Goal: Communication & Community: Share content

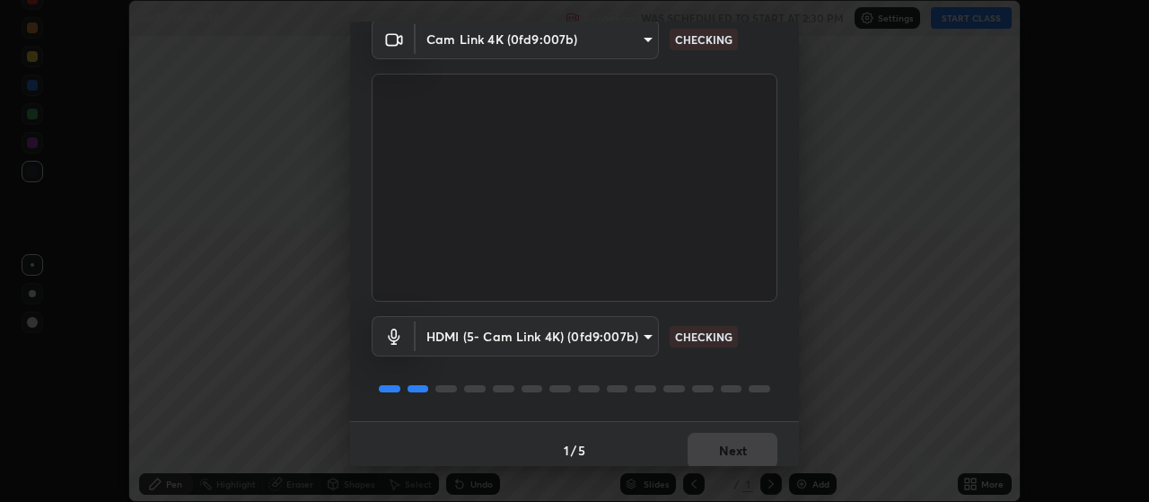
scroll to position [87, 0]
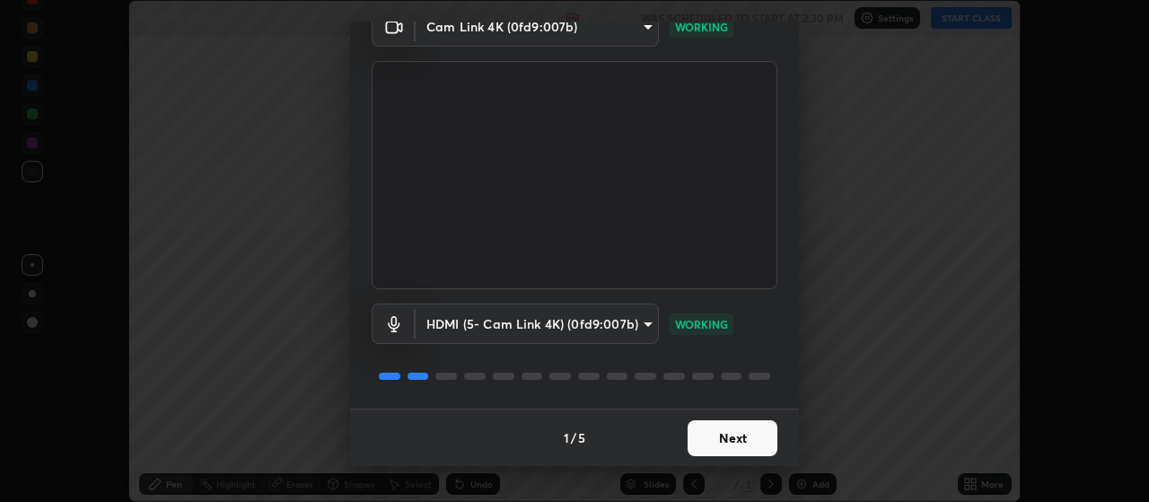
click at [736, 447] on button "Next" at bounding box center [733, 438] width 90 height 36
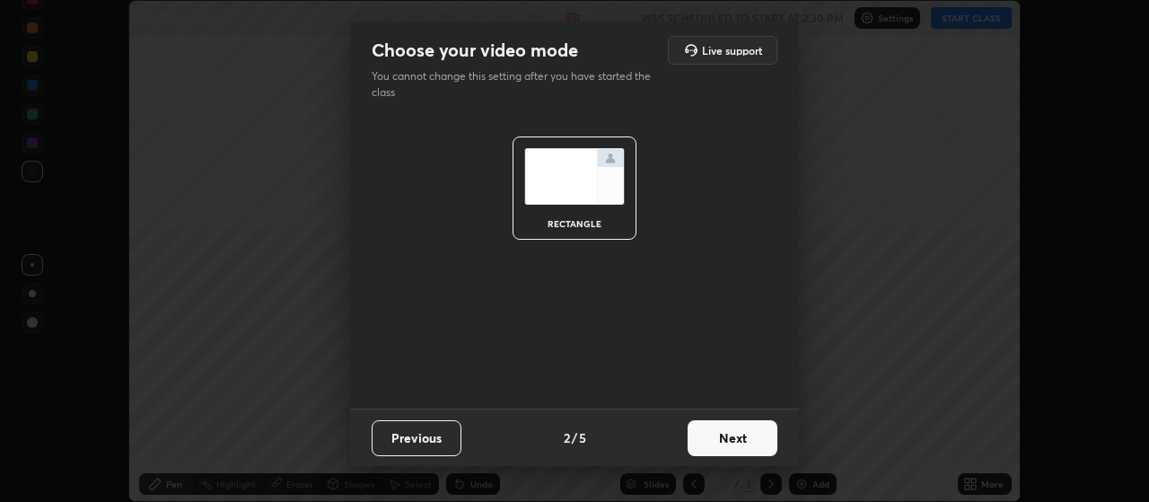
click at [743, 448] on button "Next" at bounding box center [733, 438] width 90 height 36
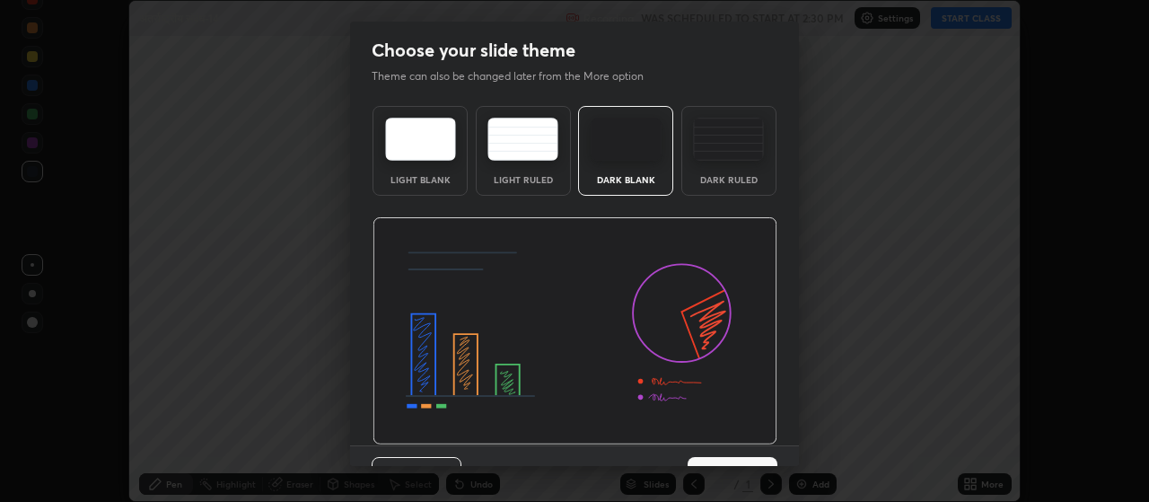
scroll to position [37, 0]
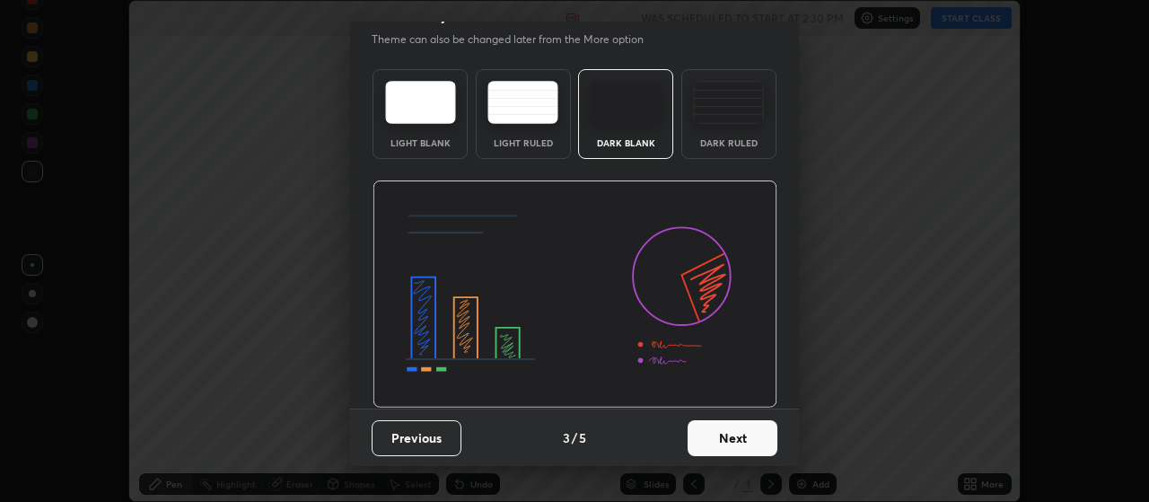
click at [750, 432] on button "Next" at bounding box center [733, 438] width 90 height 36
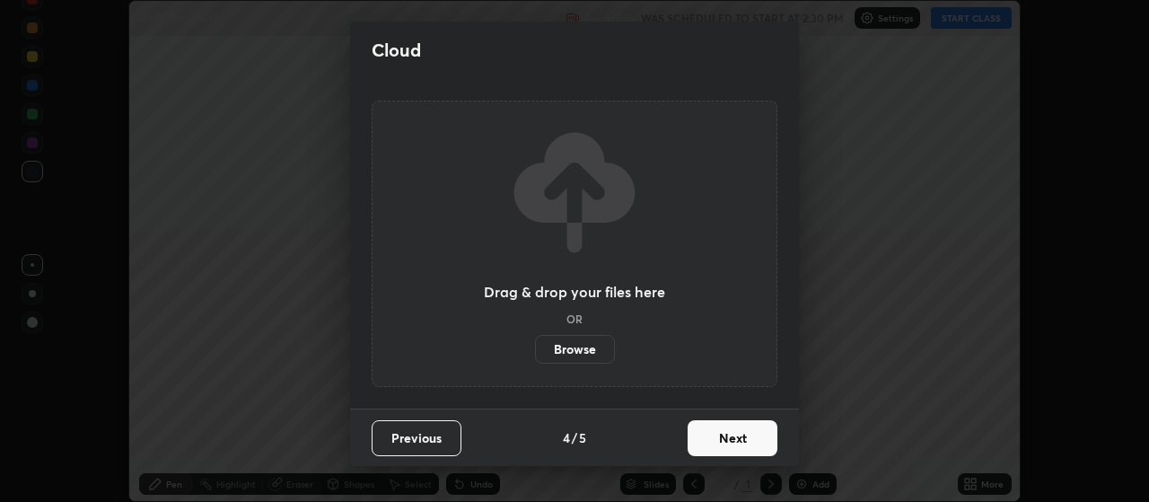
scroll to position [0, 0]
click at [755, 441] on button "Next" at bounding box center [733, 438] width 90 height 36
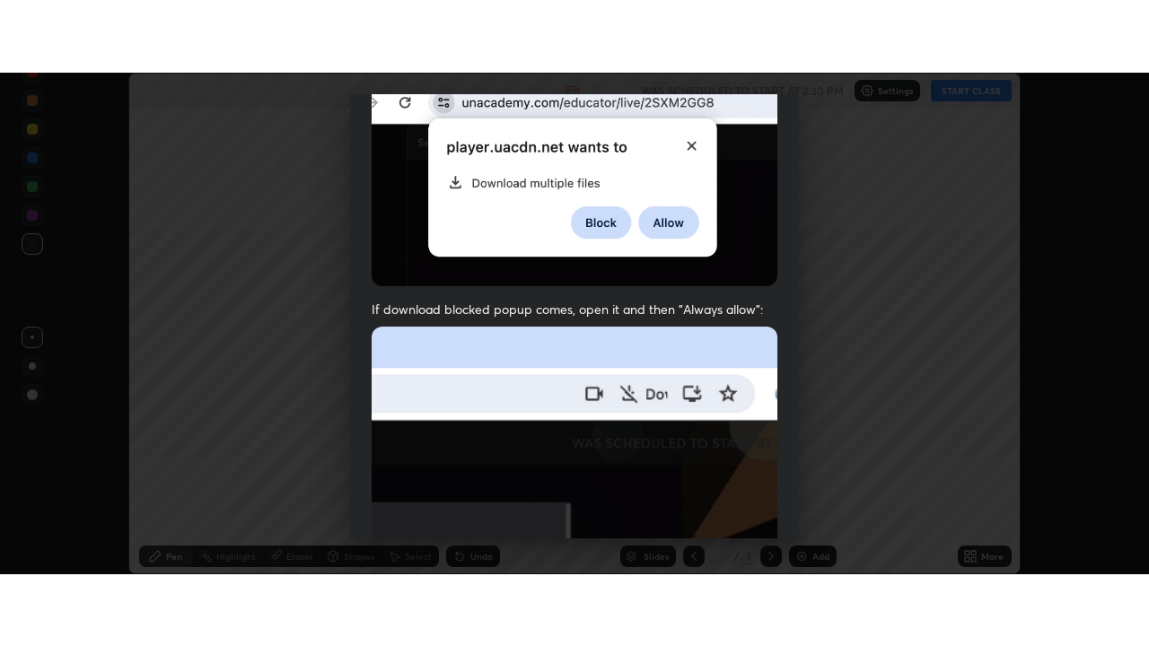
scroll to position [453, 0]
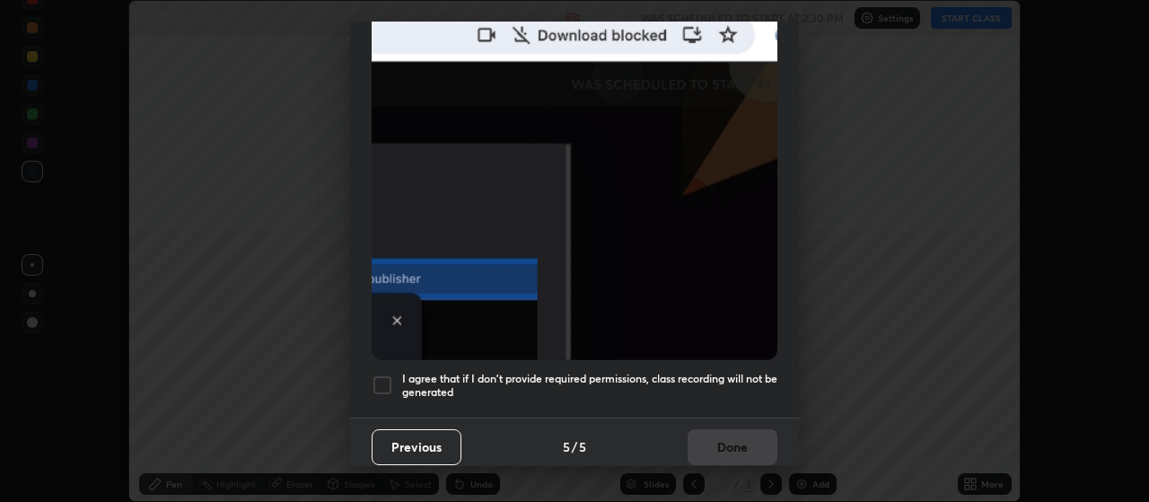
click at [388, 378] on div at bounding box center [383, 385] width 22 height 22
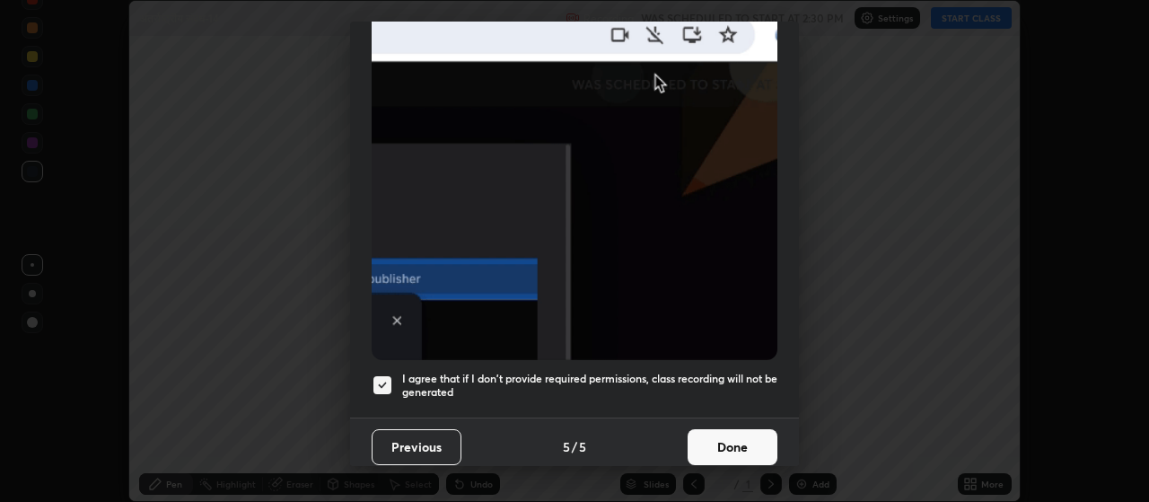
click at [726, 429] on button "Done" at bounding box center [733, 447] width 90 height 36
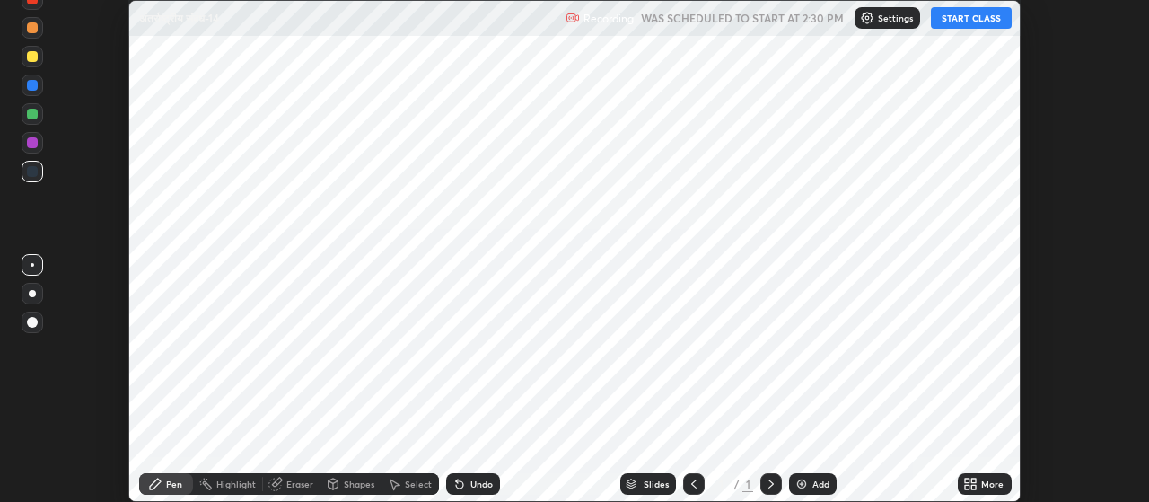
click at [814, 475] on div "Add" at bounding box center [813, 484] width 48 height 22
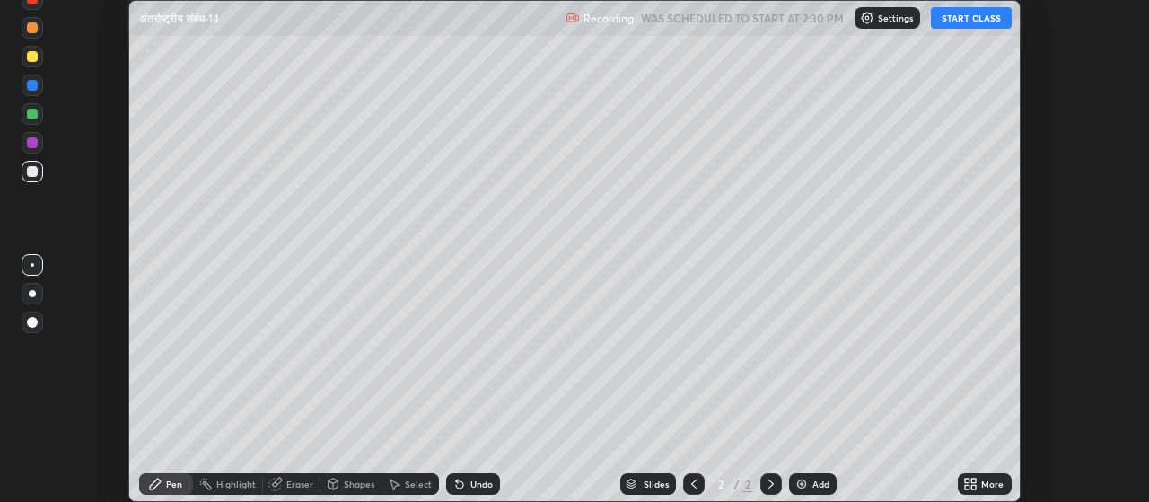
click at [974, 480] on icon at bounding box center [974, 481] width 4 height 4
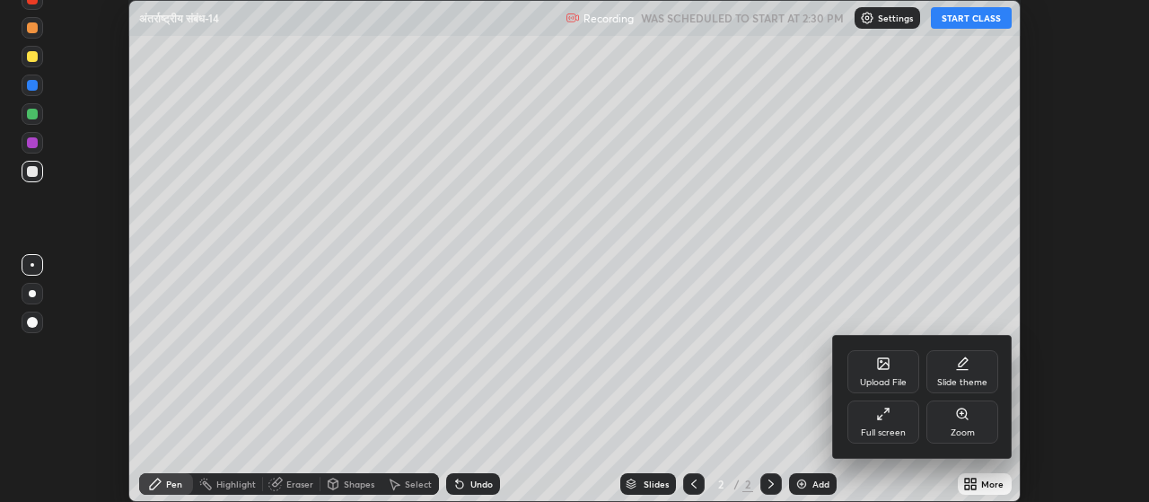
click at [881, 425] on div "Full screen" at bounding box center [884, 421] width 72 height 43
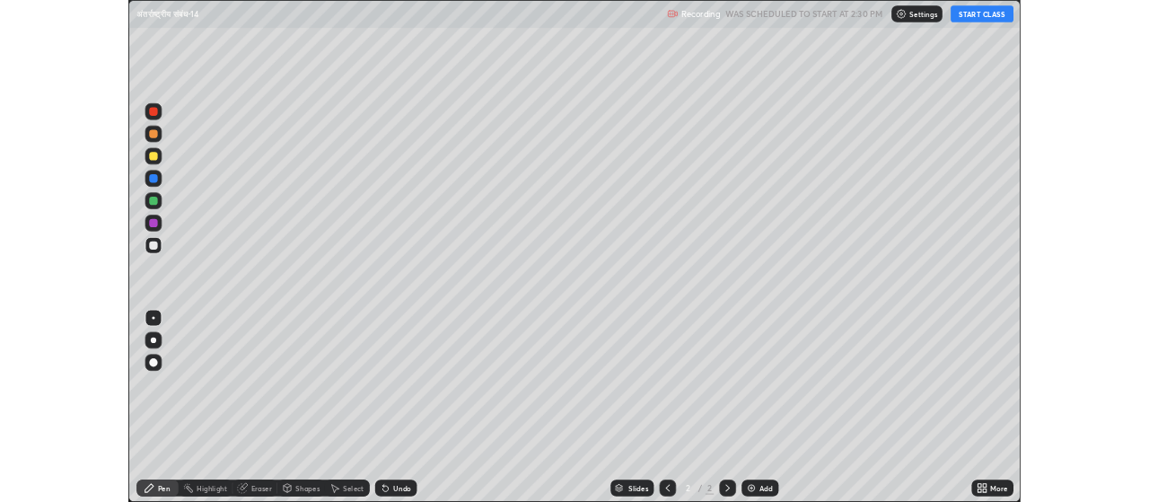
scroll to position [646, 1149]
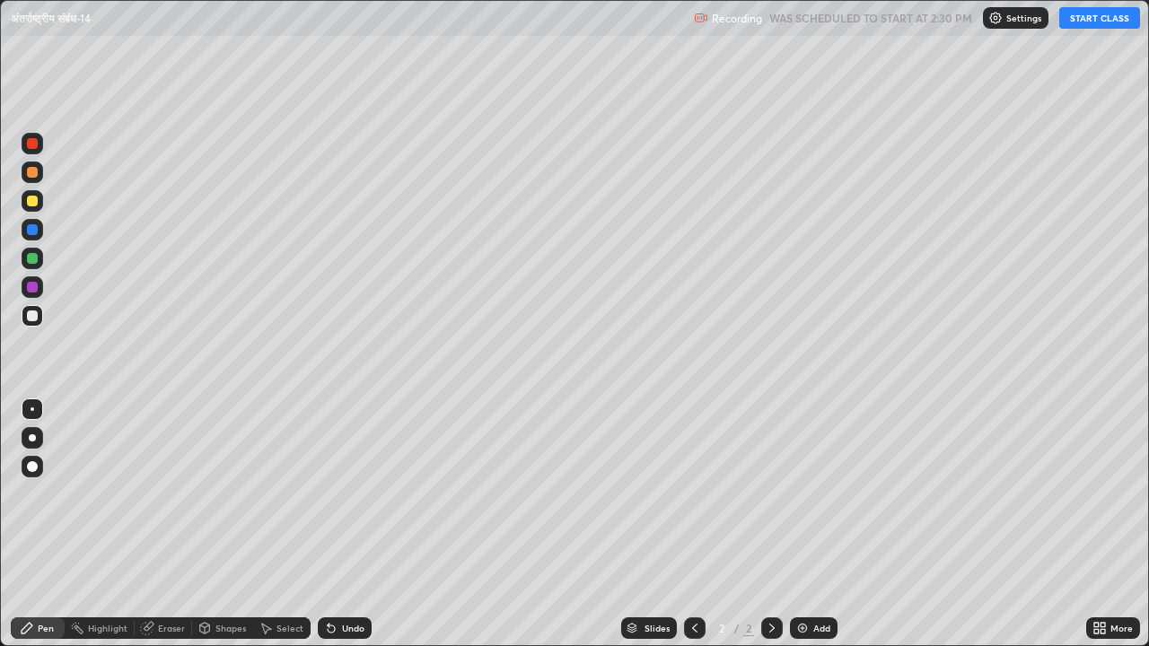
click at [1103, 501] on icon at bounding box center [1103, 625] width 4 height 4
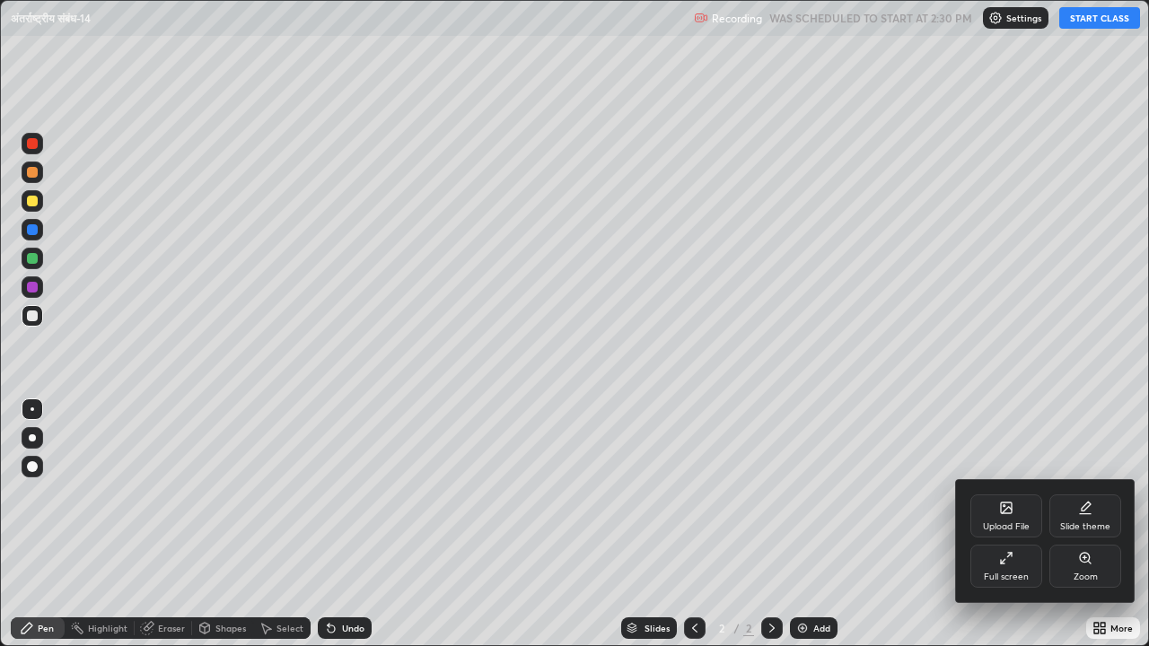
click at [1000, 501] on div "Upload File" at bounding box center [1007, 516] width 72 height 43
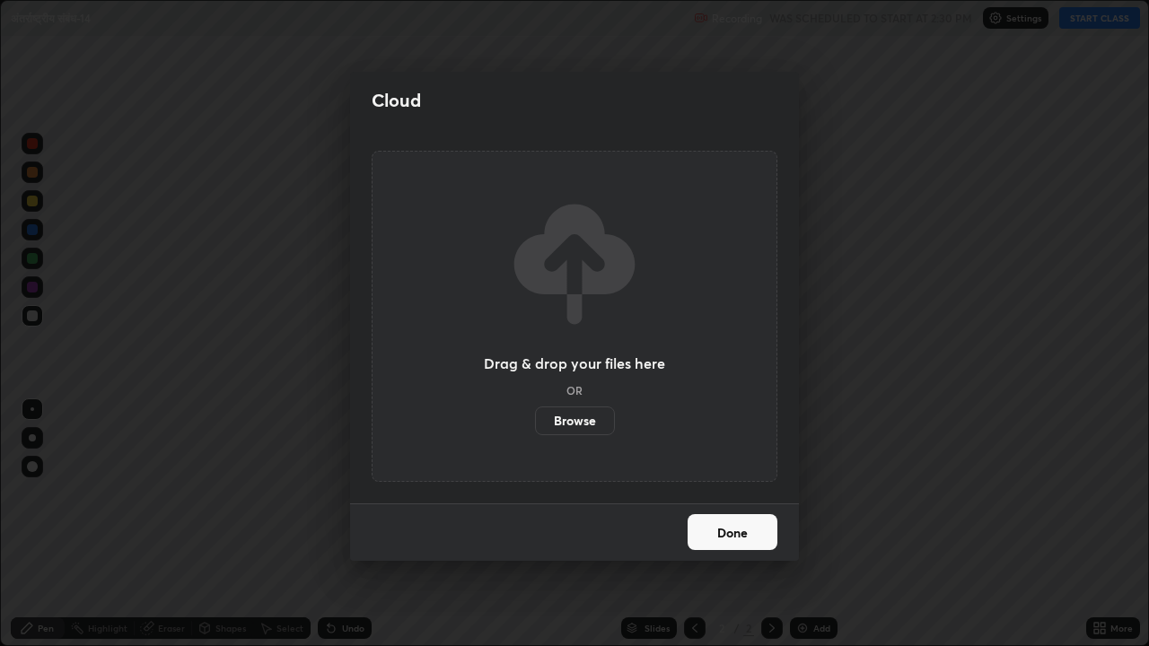
click at [593, 427] on label "Browse" at bounding box center [575, 421] width 80 height 29
click at [535, 427] on input "Browse" at bounding box center [535, 421] width 0 height 29
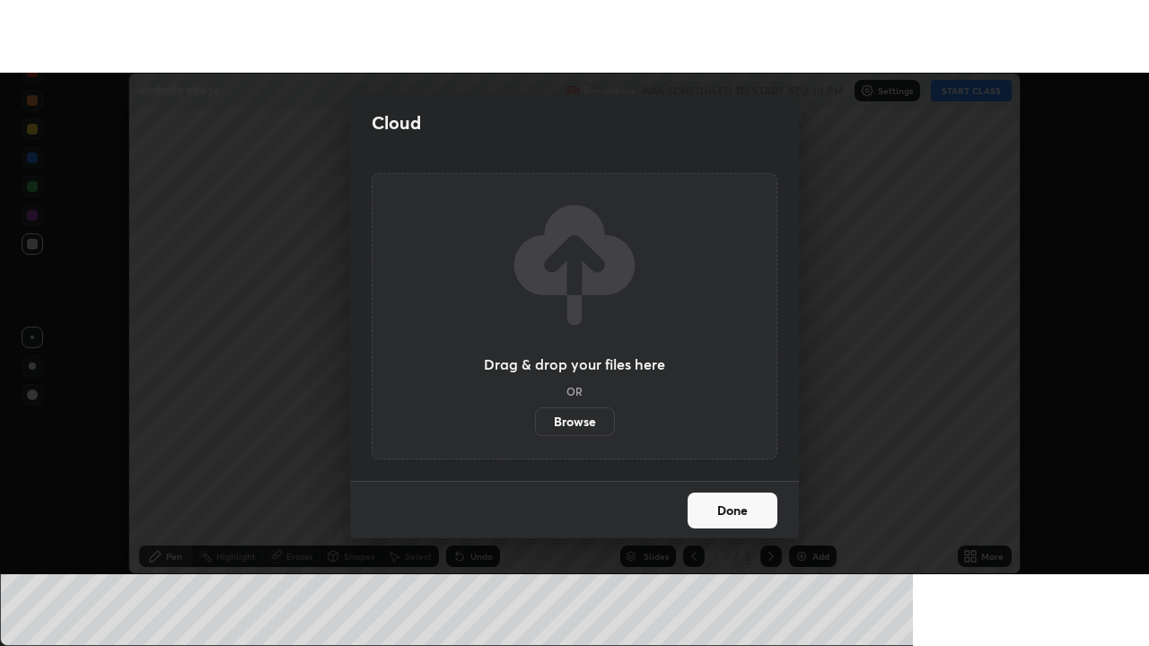
scroll to position [89290, 88642]
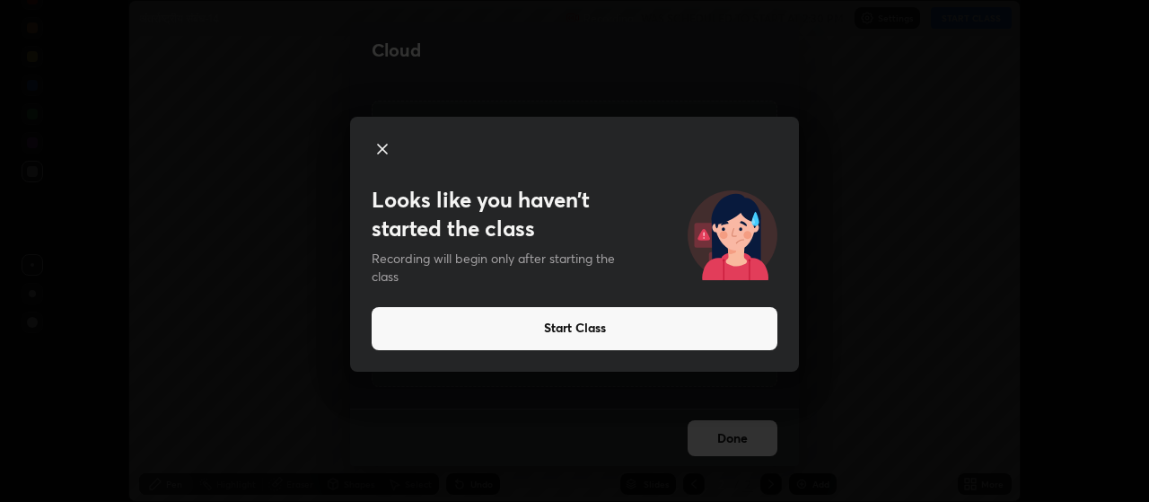
click at [379, 146] on icon at bounding box center [383, 149] width 22 height 22
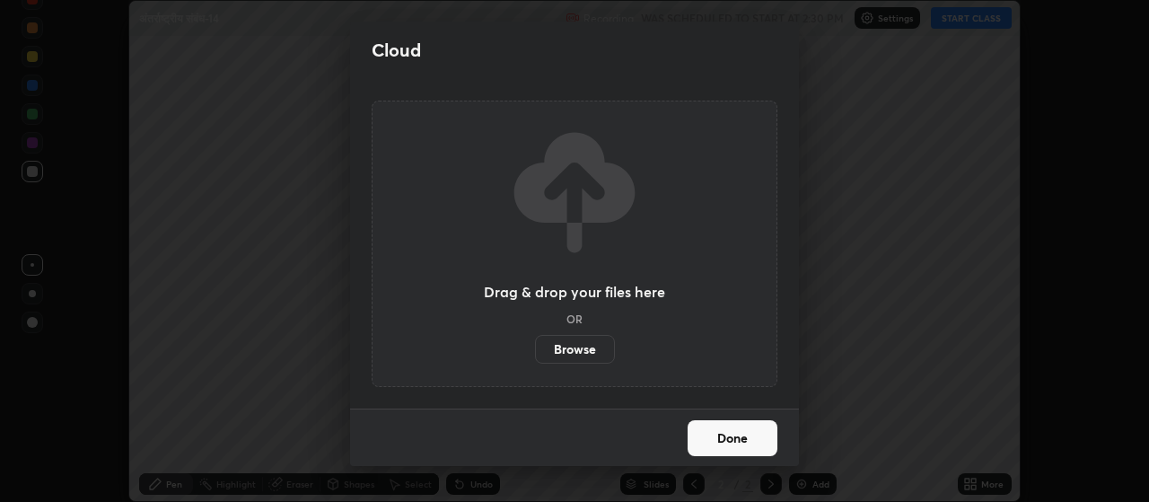
click at [733, 436] on button "Done" at bounding box center [733, 438] width 90 height 36
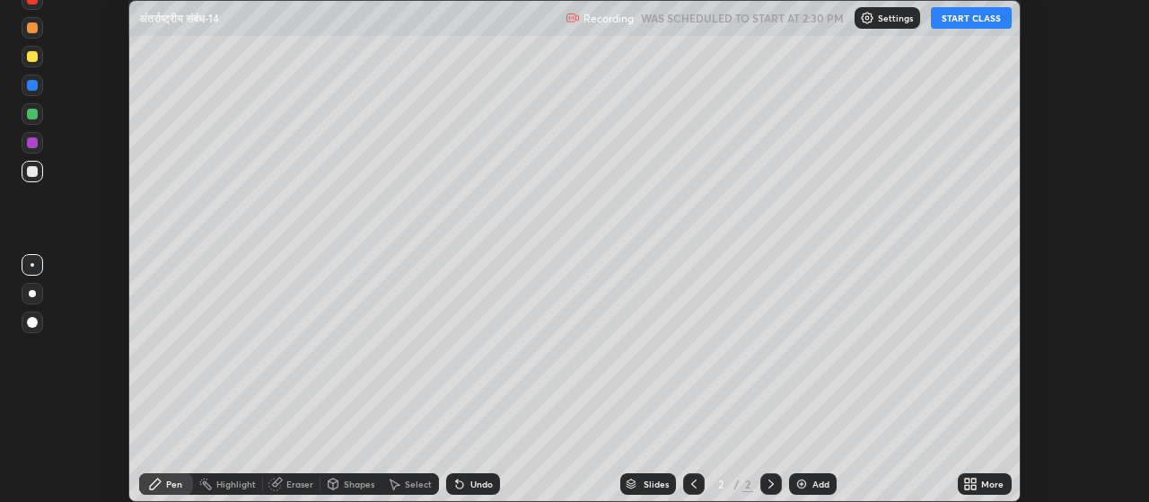
click at [973, 485] on icon at bounding box center [974, 487] width 4 height 4
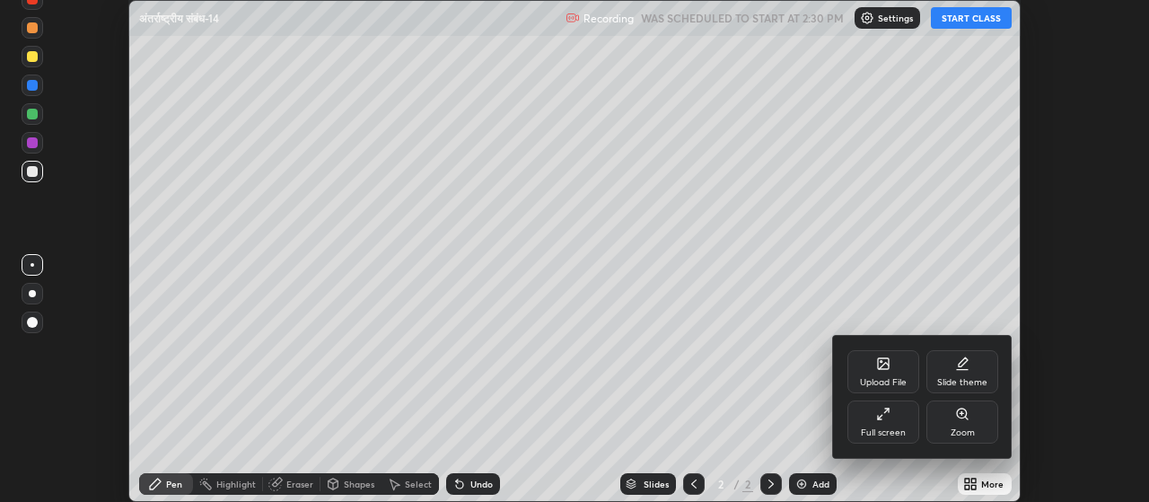
click at [885, 428] on div "Full screen" at bounding box center [883, 432] width 45 height 9
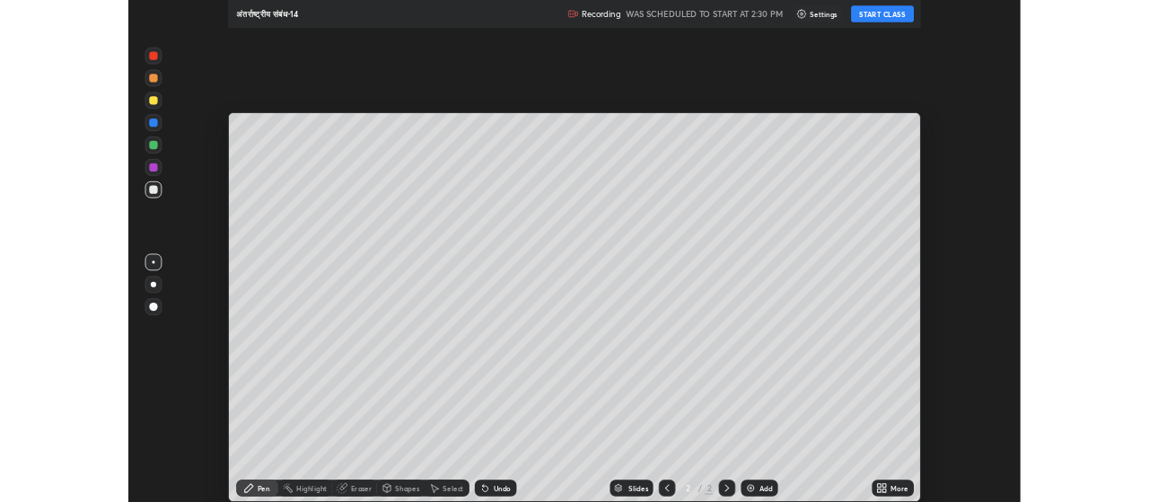
scroll to position [646, 1149]
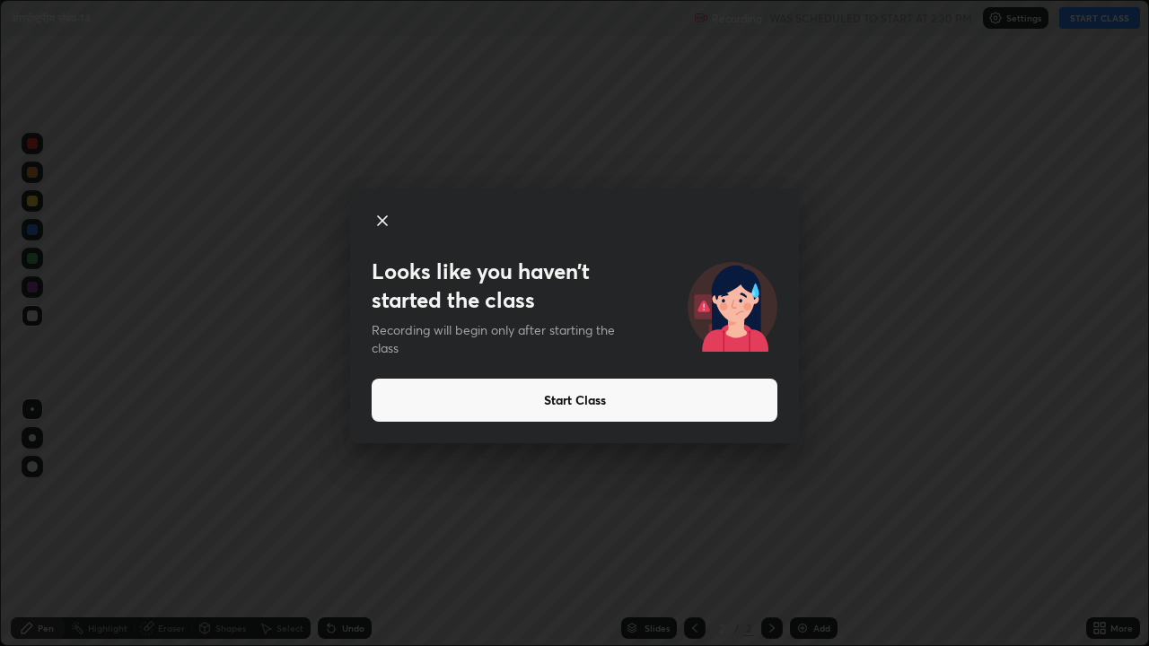
click at [385, 217] on icon at bounding box center [382, 220] width 9 height 9
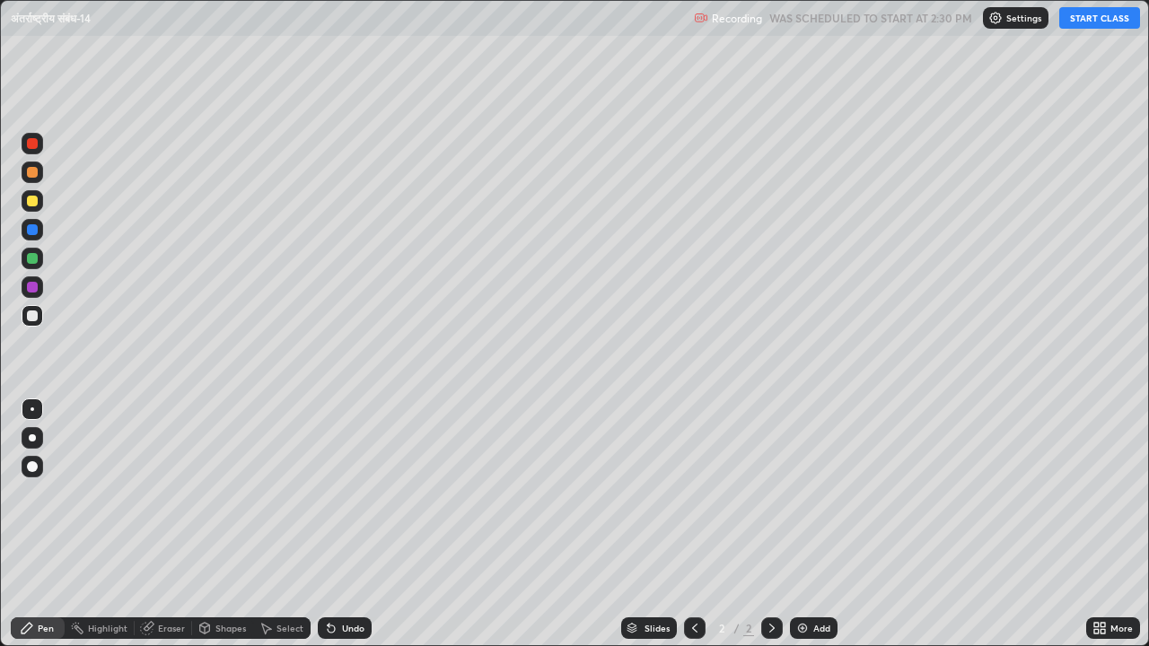
click at [1103, 501] on icon at bounding box center [1103, 625] width 4 height 4
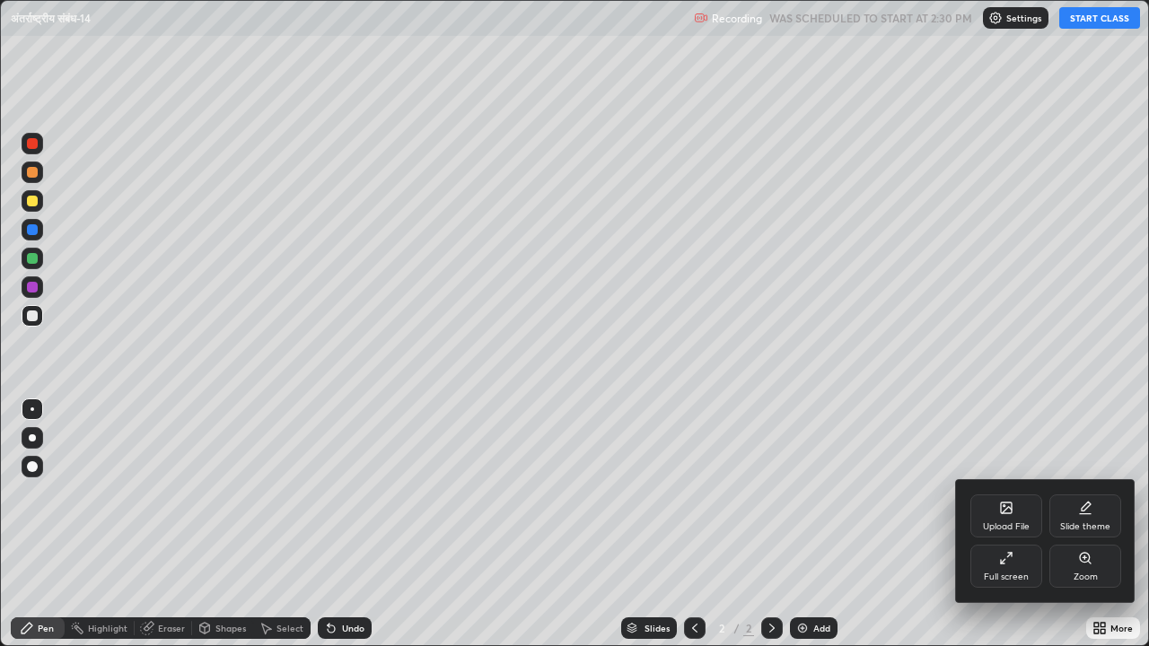
click at [1007, 501] on icon at bounding box center [1006, 508] width 11 height 11
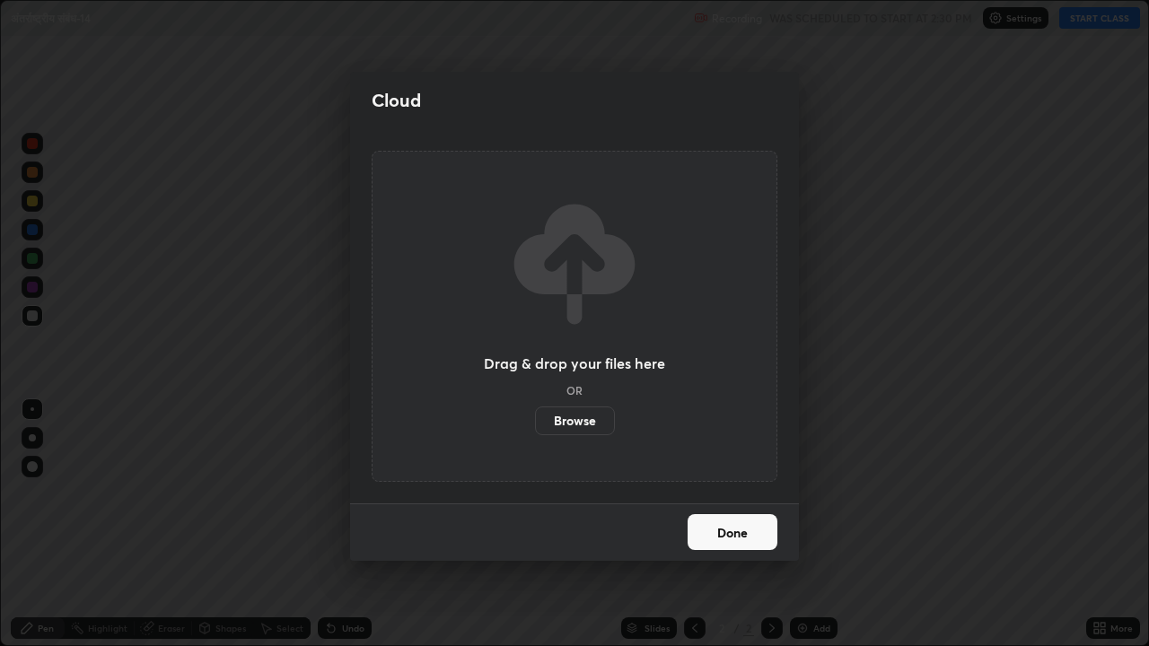
click at [760, 501] on button "Done" at bounding box center [733, 533] width 90 height 36
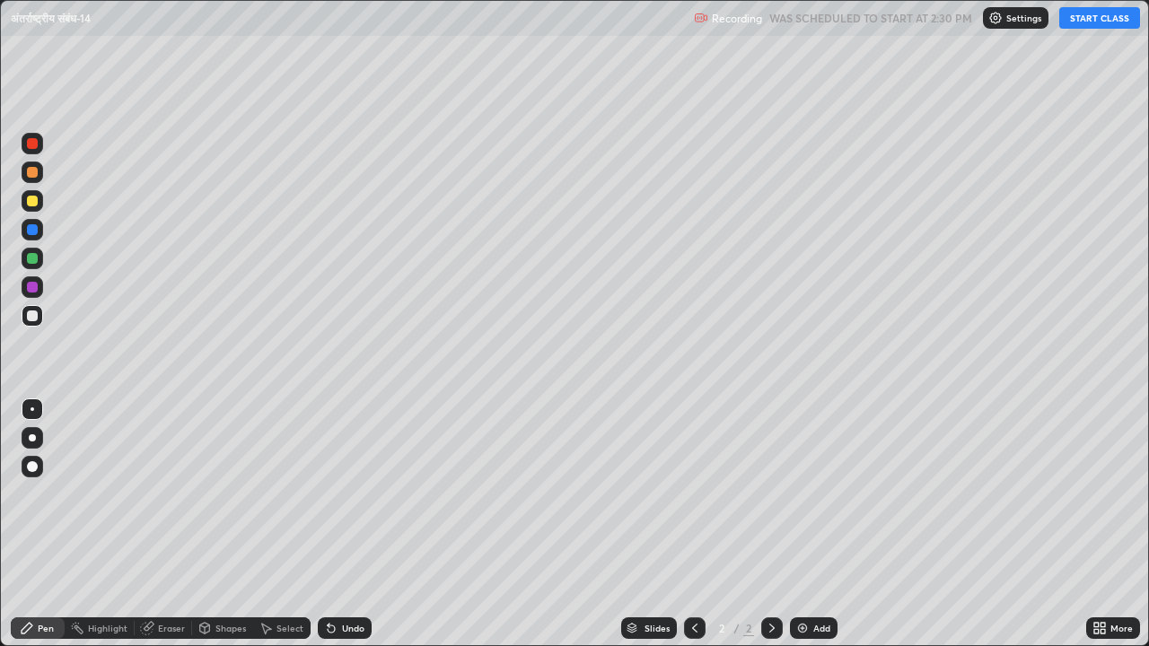
click at [1116, 501] on div "More" at bounding box center [1113, 629] width 54 height 22
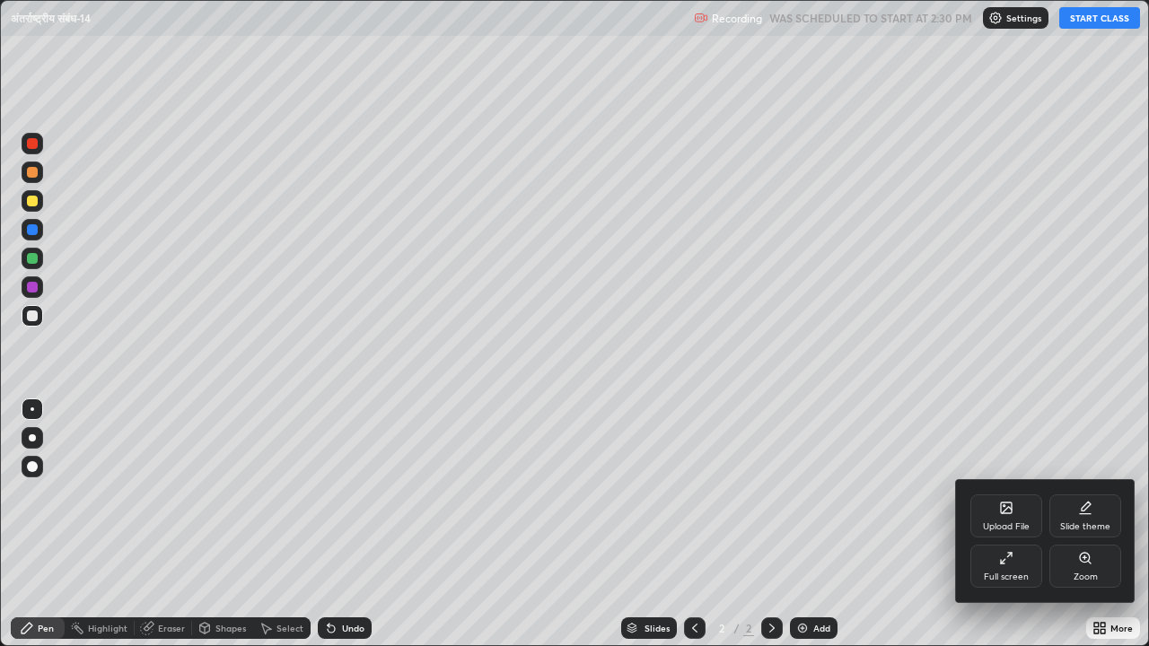
click at [1008, 501] on icon at bounding box center [1006, 558] width 14 height 14
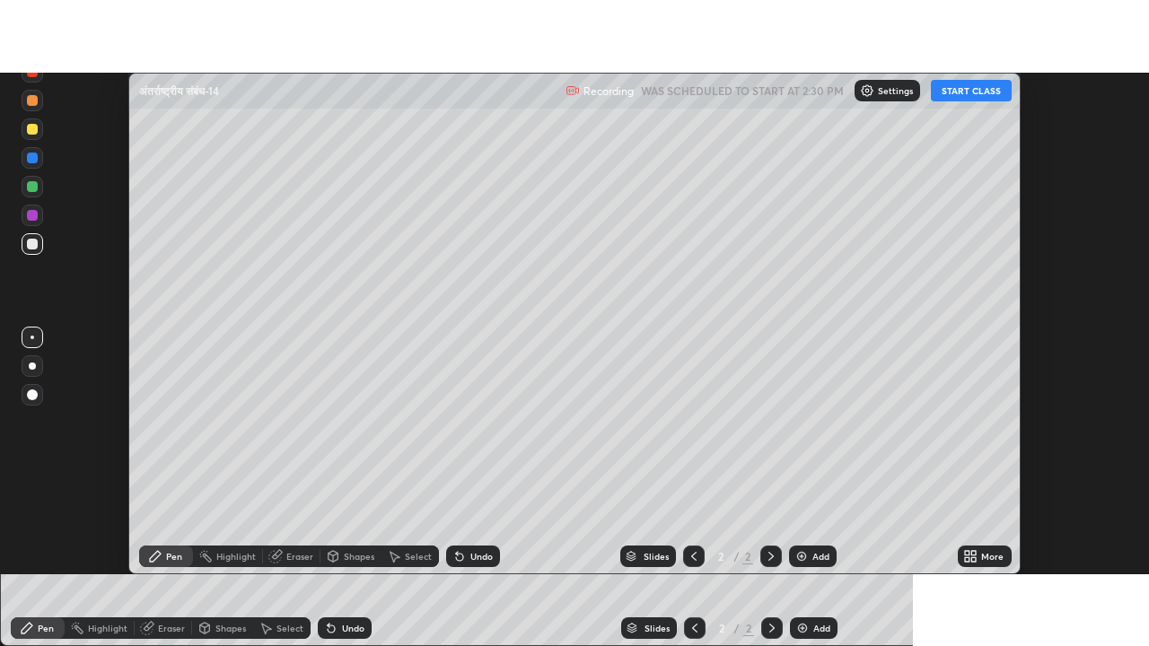
scroll to position [89290, 88642]
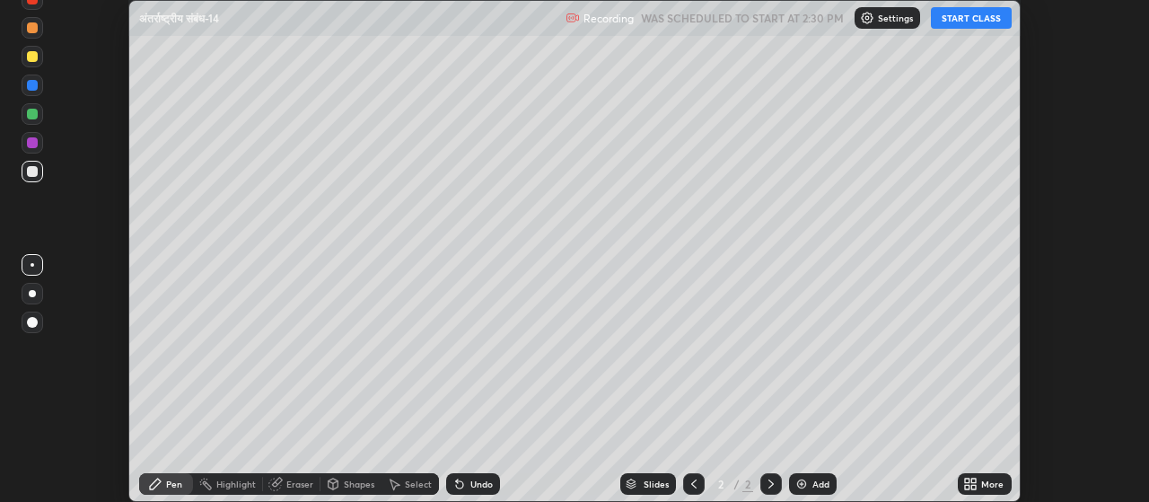
click at [972, 488] on icon at bounding box center [974, 487] width 4 height 4
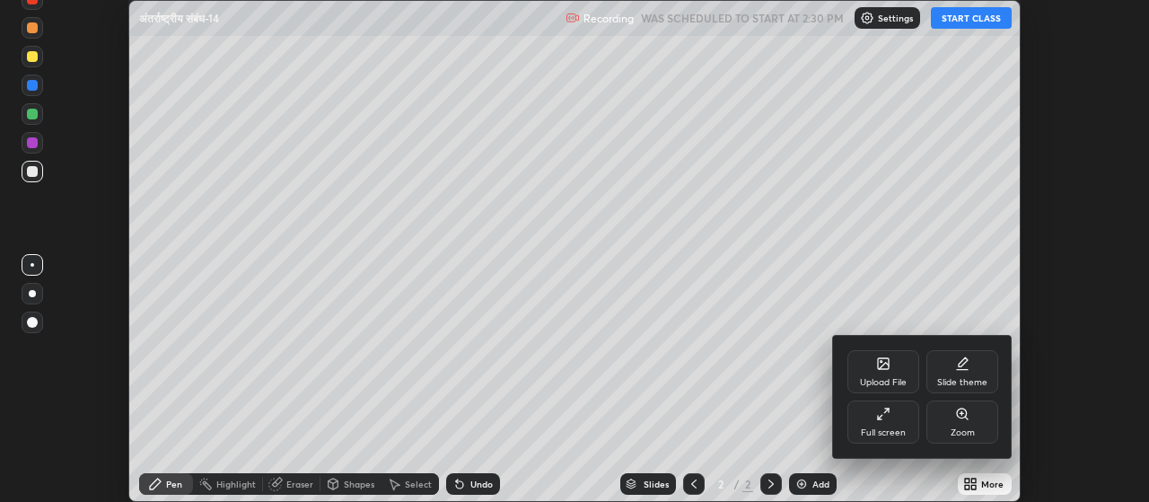
click at [884, 373] on div "Upload File" at bounding box center [884, 371] width 72 height 43
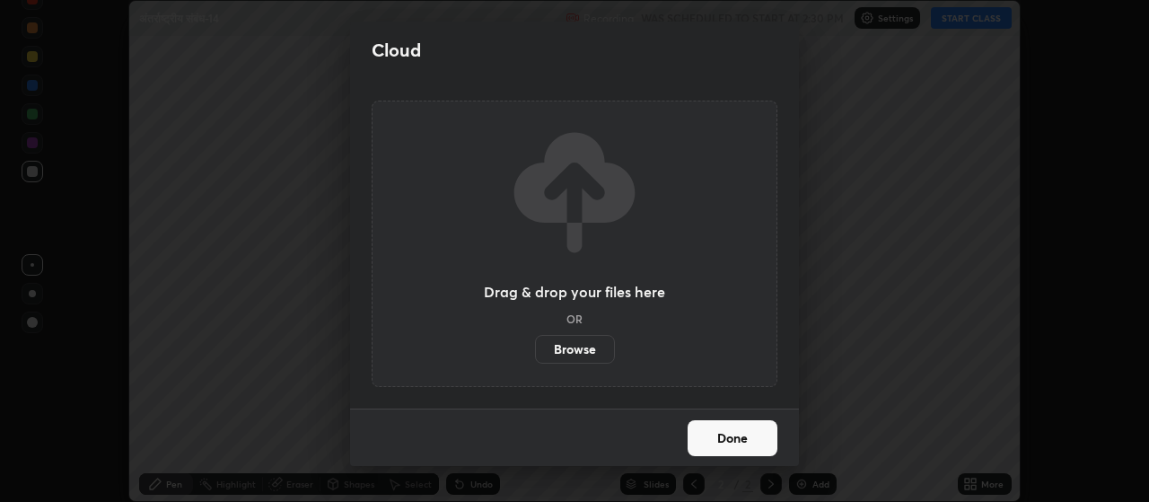
click at [593, 347] on label "Browse" at bounding box center [575, 349] width 80 height 29
click at [535, 347] on input "Browse" at bounding box center [535, 349] width 0 height 29
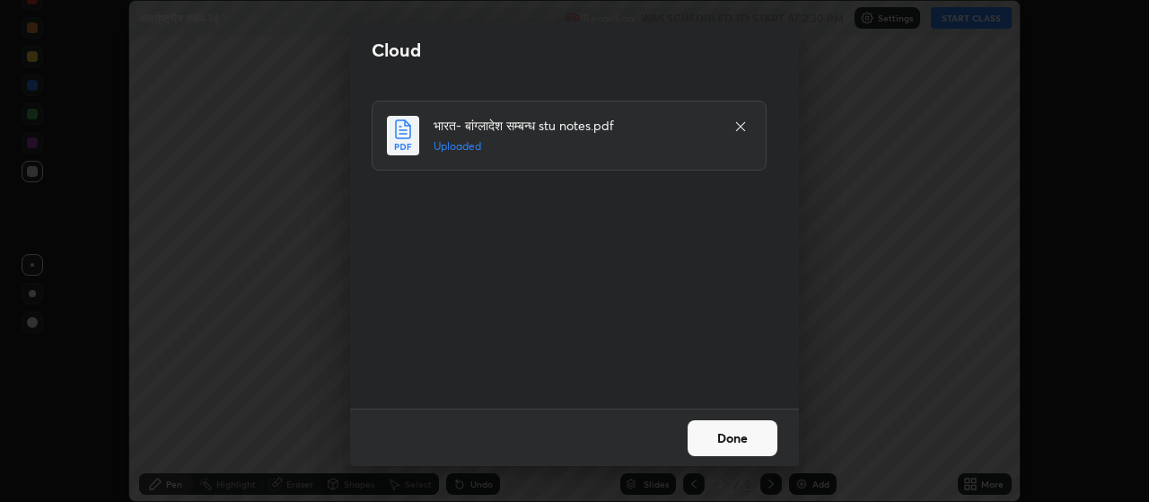
click at [732, 433] on button "Done" at bounding box center [733, 438] width 90 height 36
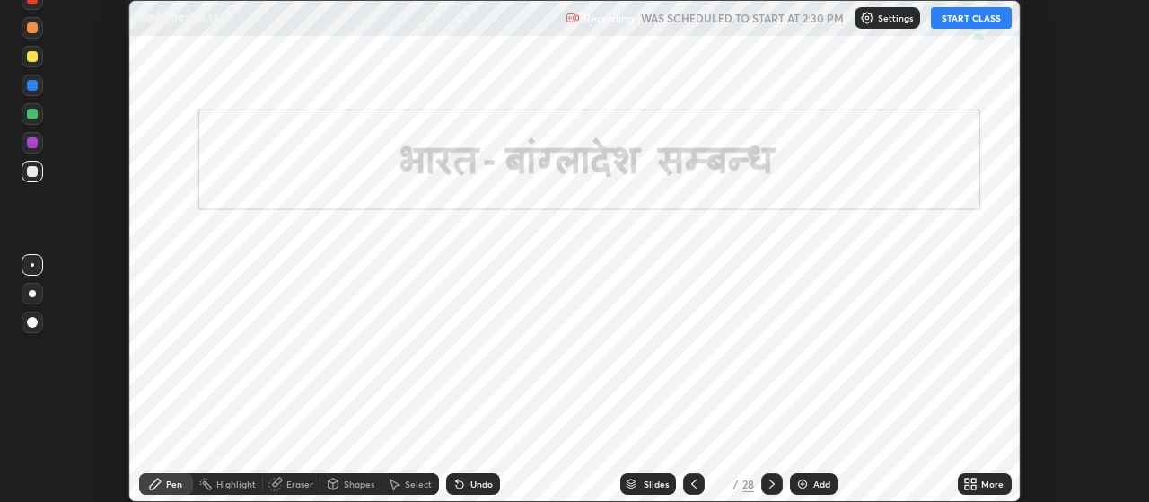
click at [979, 486] on div "More" at bounding box center [985, 484] width 54 height 22
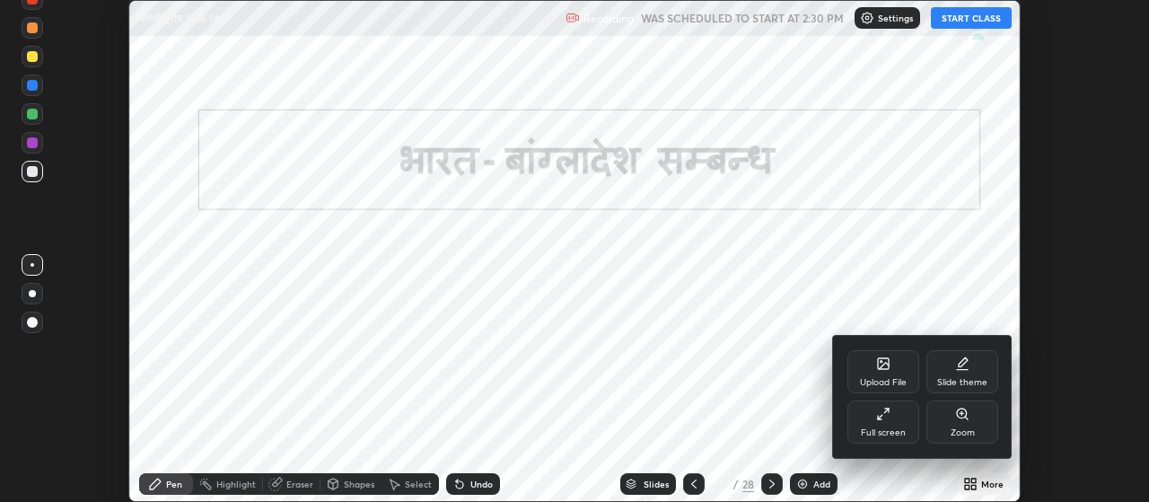
click at [886, 426] on div "Full screen" at bounding box center [884, 421] width 72 height 43
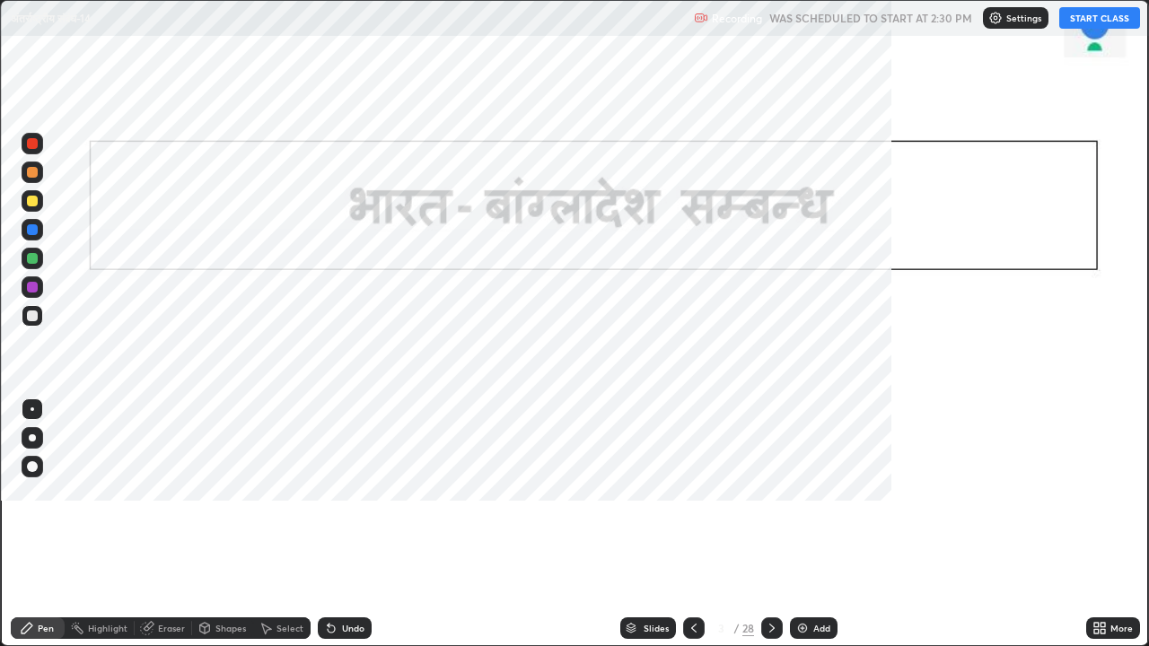
scroll to position [646, 1149]
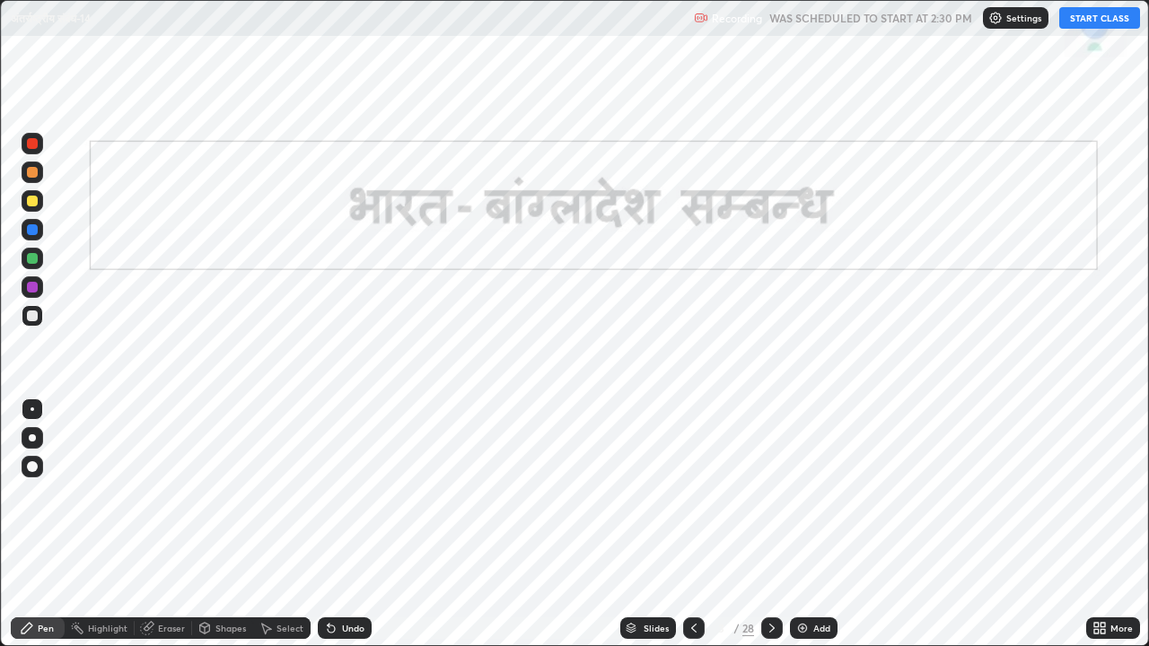
click at [770, 501] on icon at bounding box center [772, 628] width 14 height 14
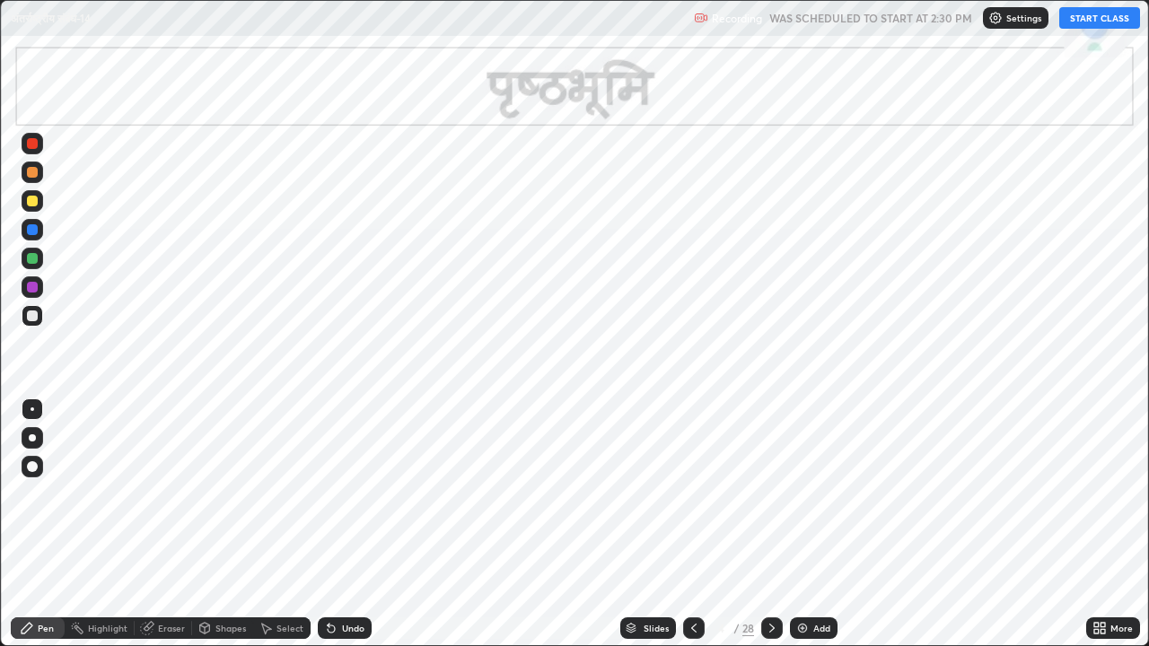
click at [770, 501] on icon at bounding box center [772, 628] width 14 height 14
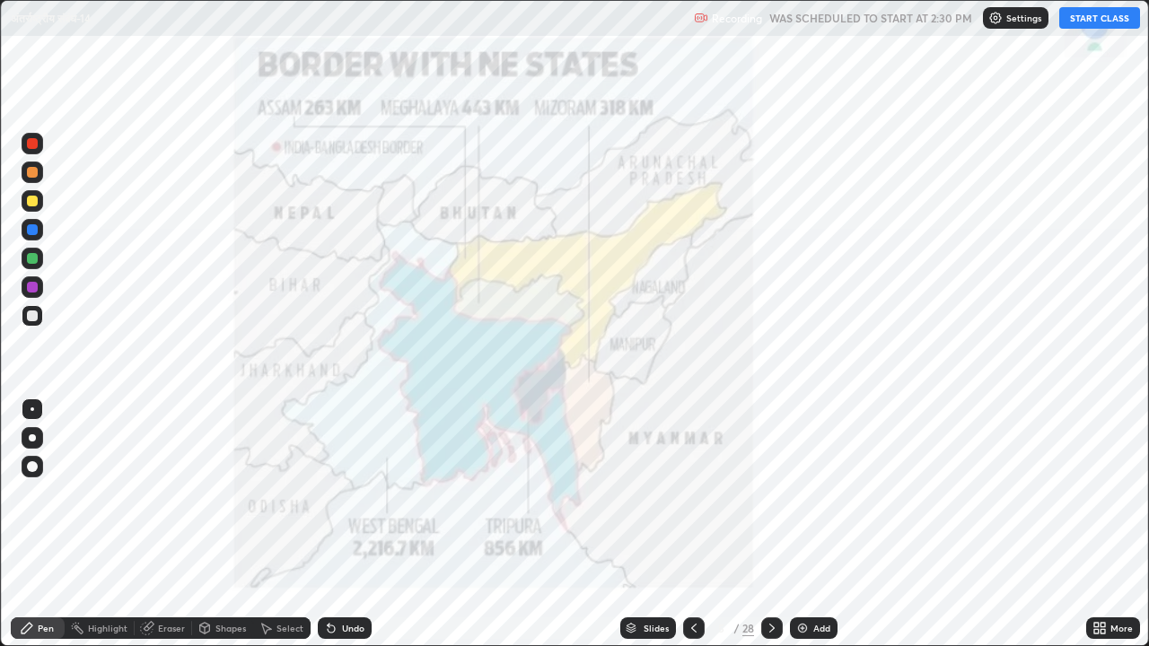
click at [692, 501] on icon at bounding box center [694, 628] width 14 height 14
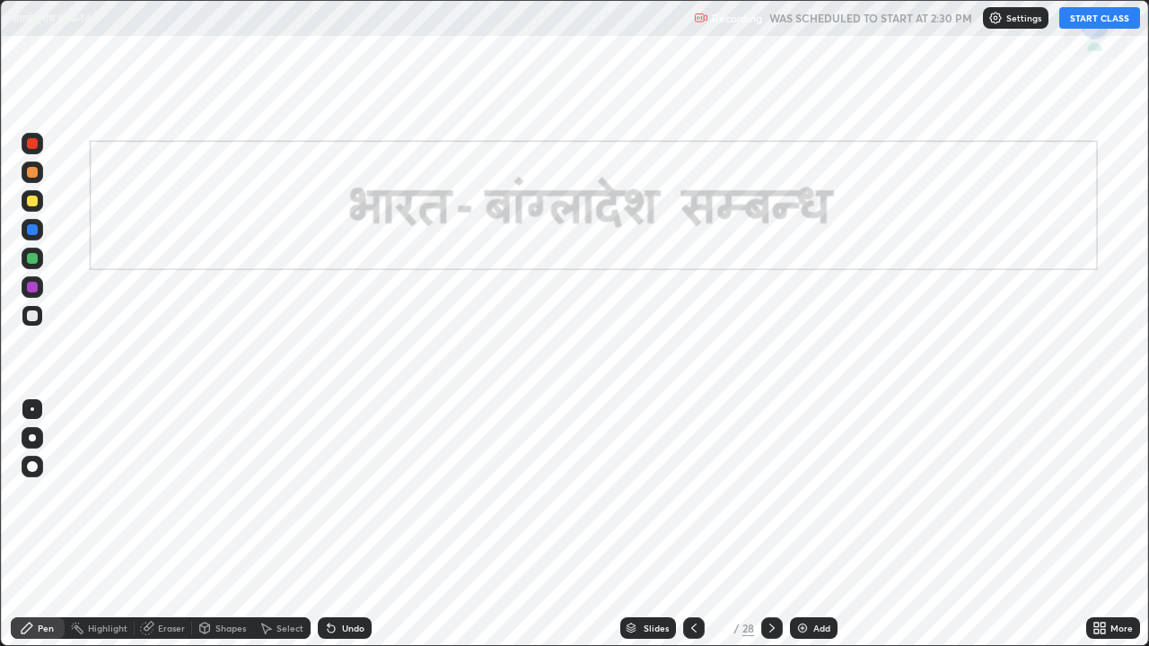
click at [692, 501] on icon at bounding box center [694, 628] width 14 height 14
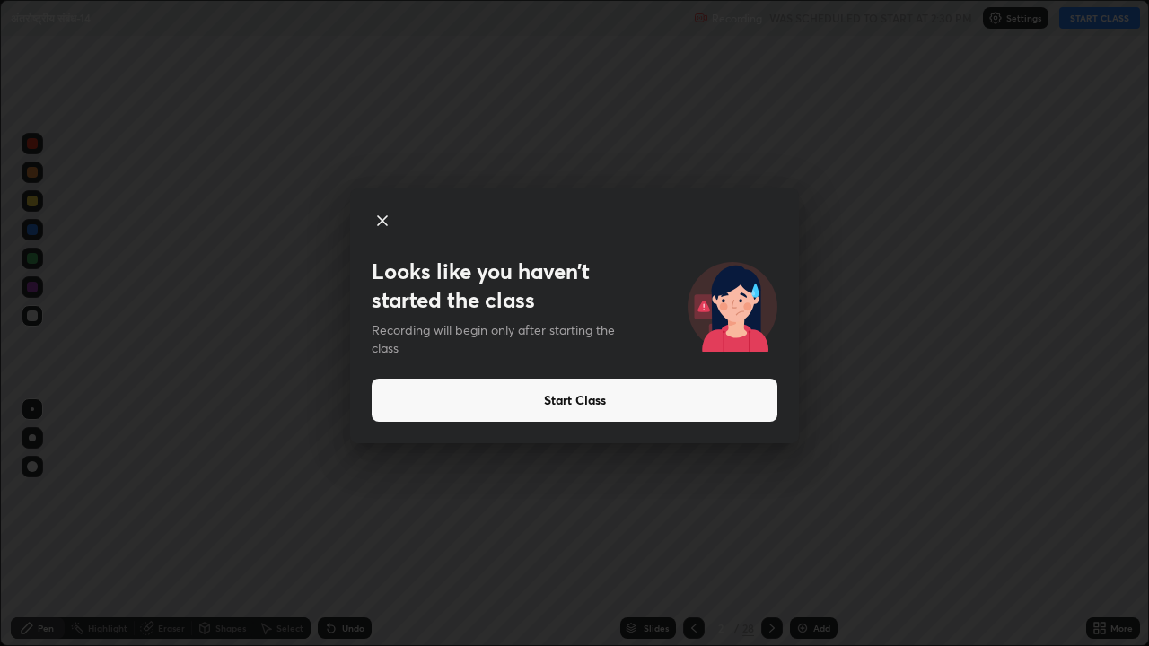
click at [554, 401] on button "Start Class" at bounding box center [575, 400] width 406 height 43
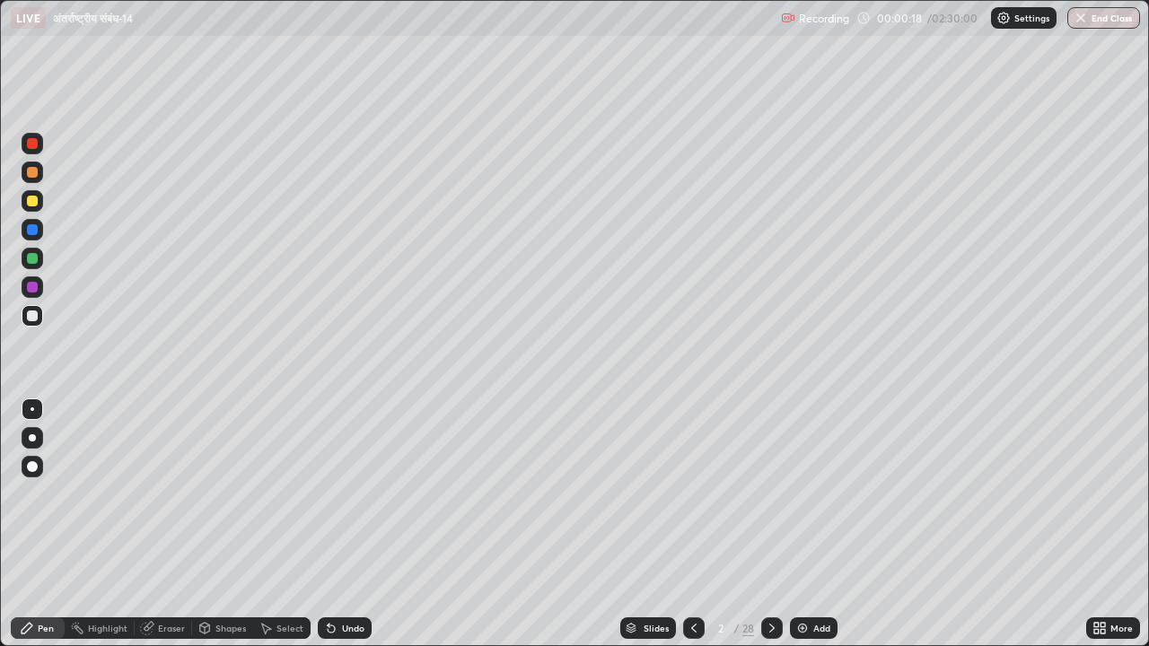
click at [629, 501] on icon at bounding box center [631, 630] width 9 height 3
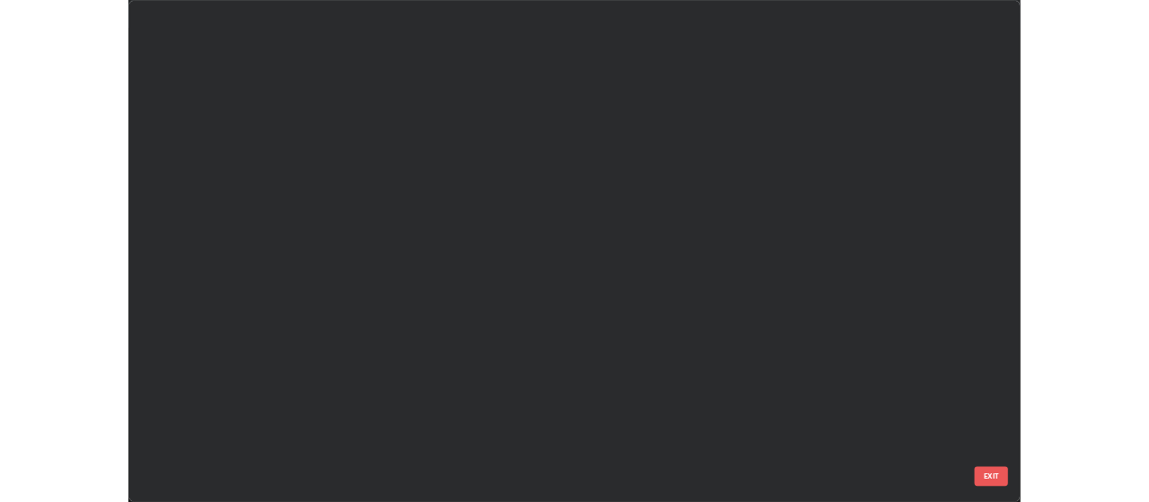
scroll to position [1372, 0]
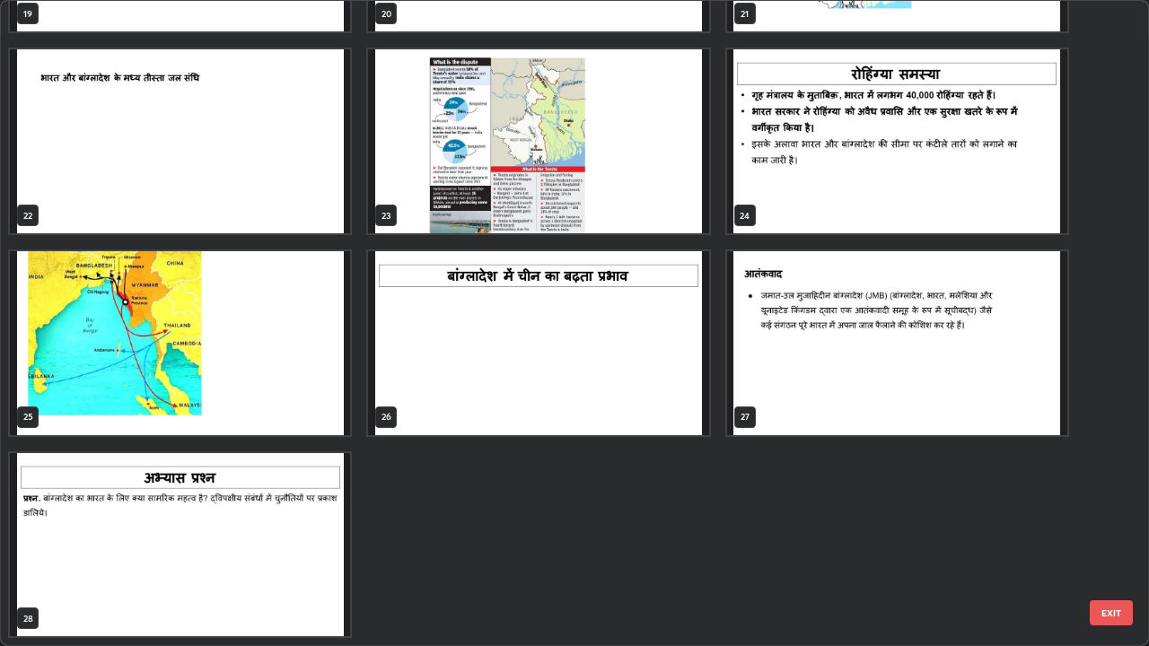
click at [298, 501] on img "grid" at bounding box center [180, 545] width 340 height 184
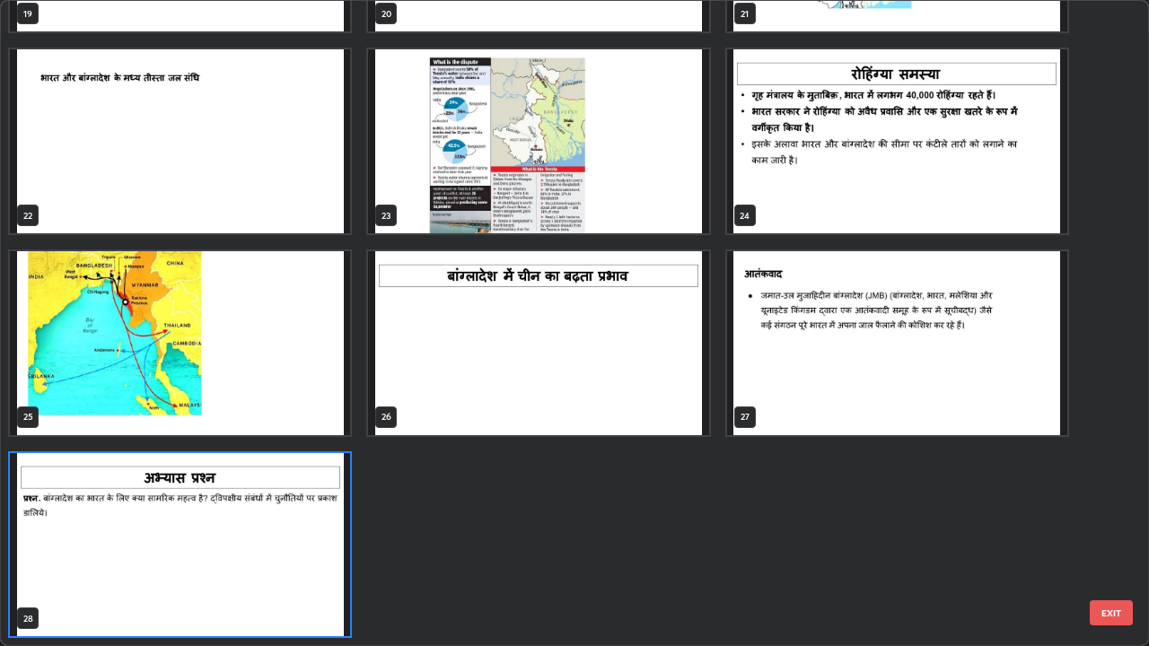
click at [297, 501] on img "grid" at bounding box center [180, 545] width 340 height 184
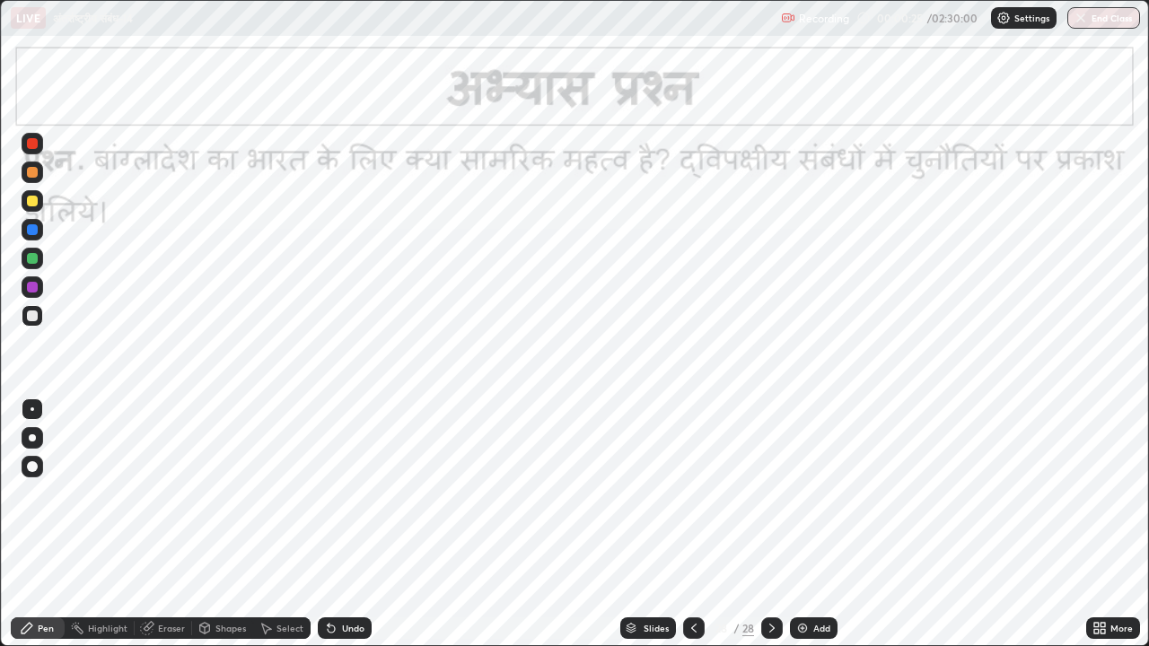
click at [297, 501] on img "grid" at bounding box center [180, 545] width 340 height 184
click at [1098, 501] on icon at bounding box center [1100, 628] width 14 height 14
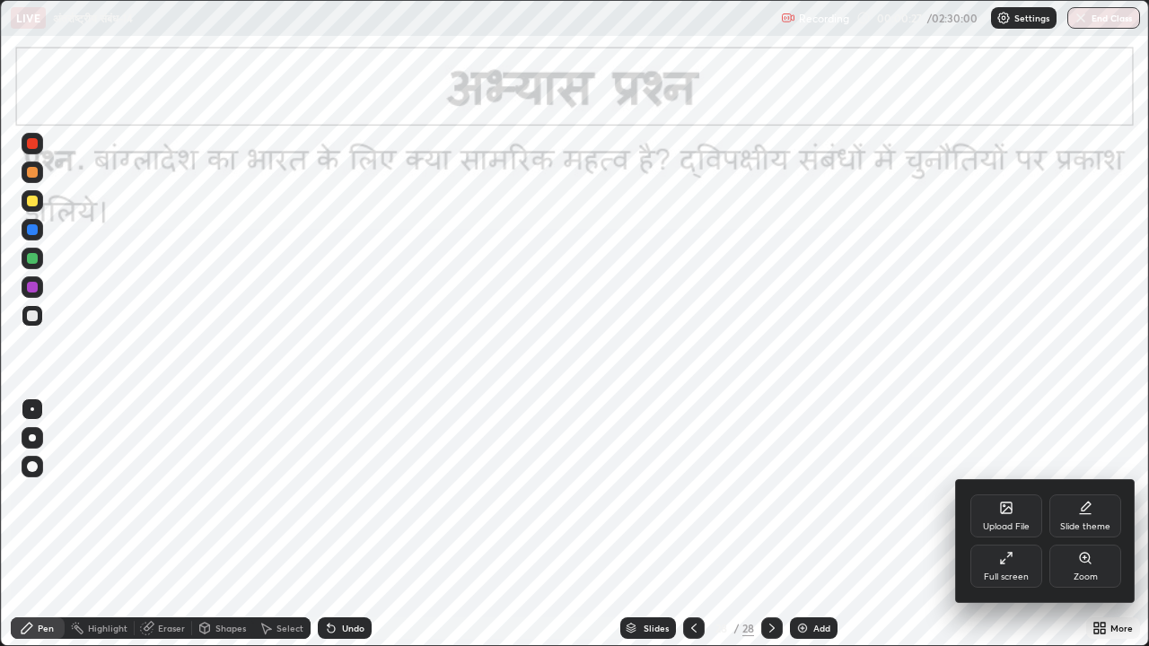
click at [1004, 501] on icon at bounding box center [1006, 508] width 11 height 11
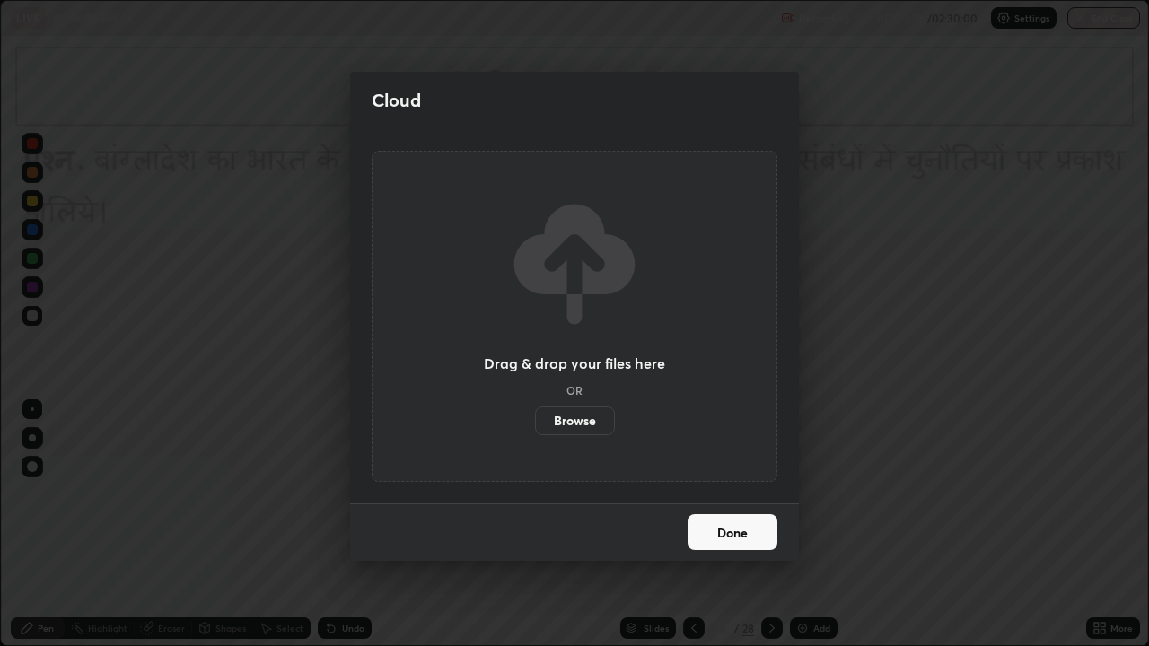
click at [580, 416] on label "Browse" at bounding box center [575, 421] width 80 height 29
click at [535, 416] on input "Browse" at bounding box center [535, 421] width 0 height 29
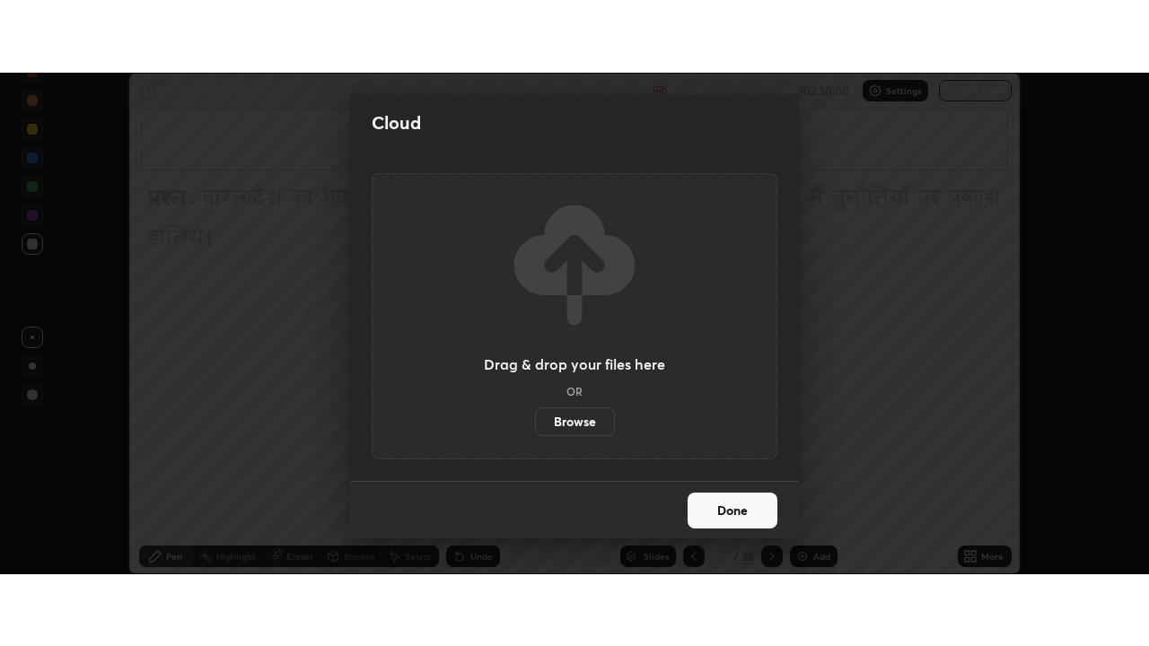
scroll to position [89290, 88642]
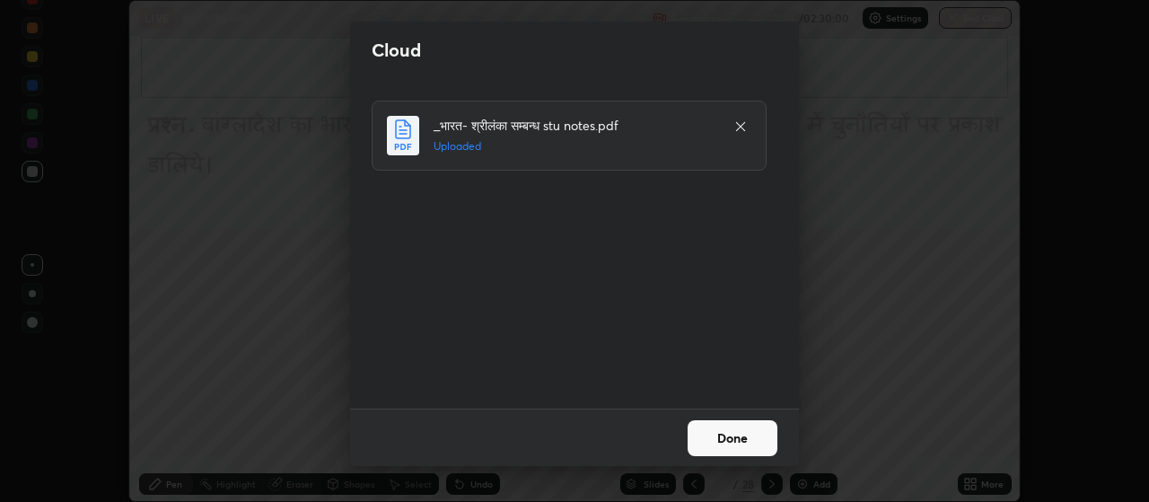
click at [734, 435] on button "Done" at bounding box center [733, 438] width 90 height 36
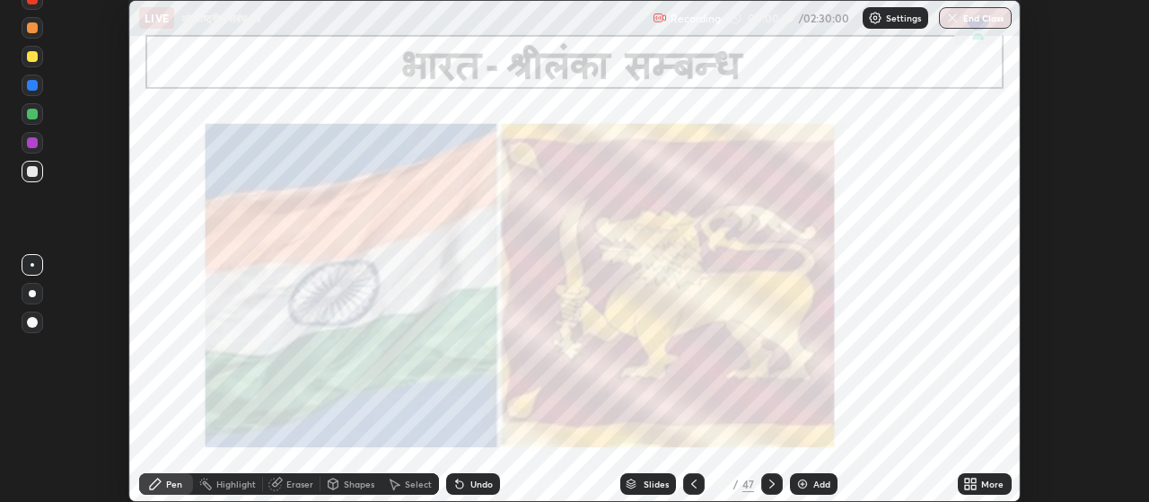
click at [974, 485] on icon at bounding box center [974, 487] width 4 height 4
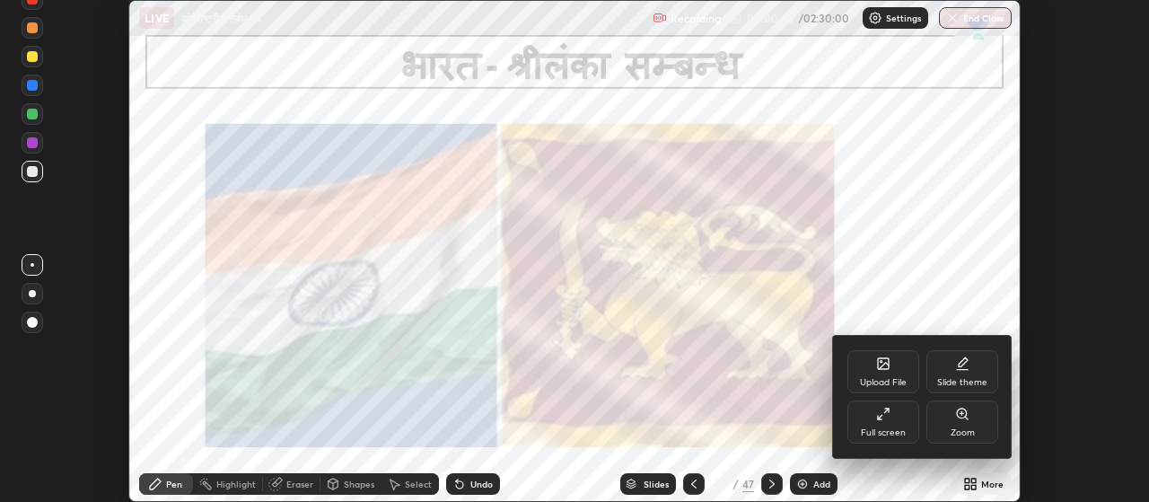
click at [887, 424] on div "Full screen" at bounding box center [884, 421] width 72 height 43
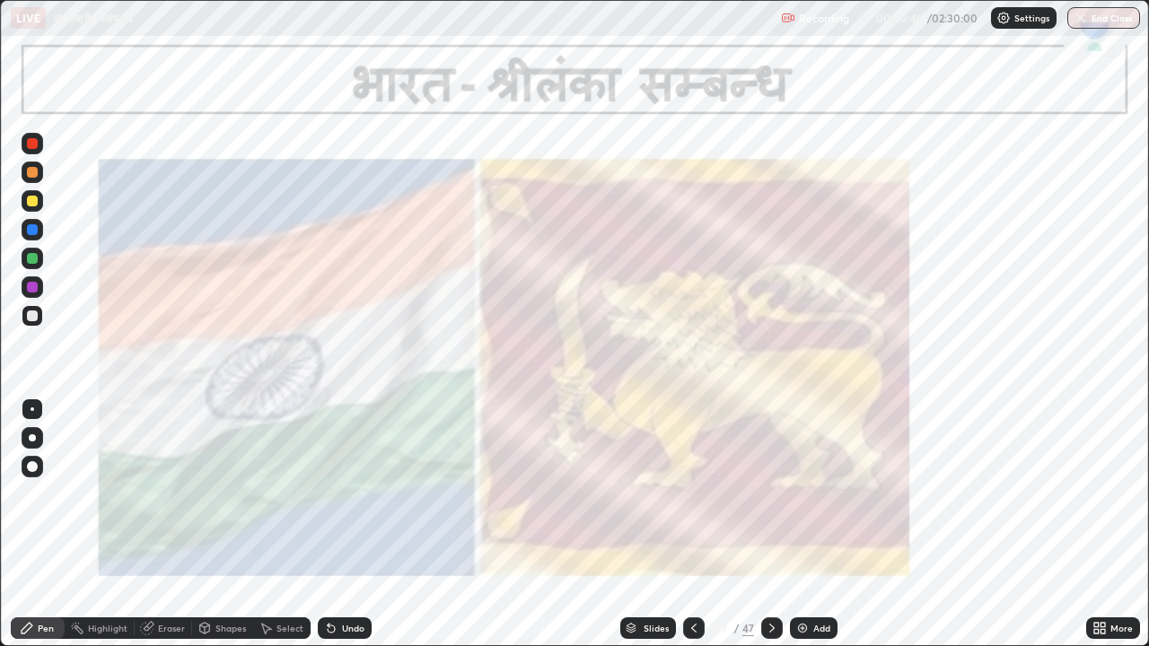
scroll to position [646, 1149]
click at [622, 501] on div "Slides" at bounding box center [648, 629] width 56 height 22
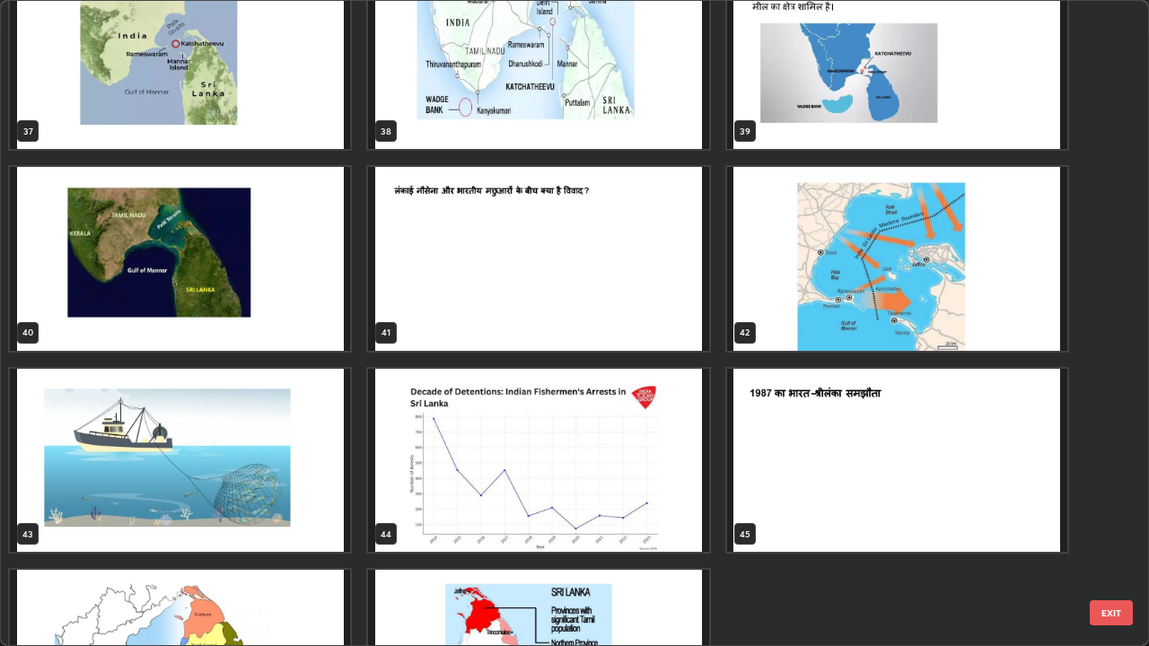
scroll to position [2582, 0]
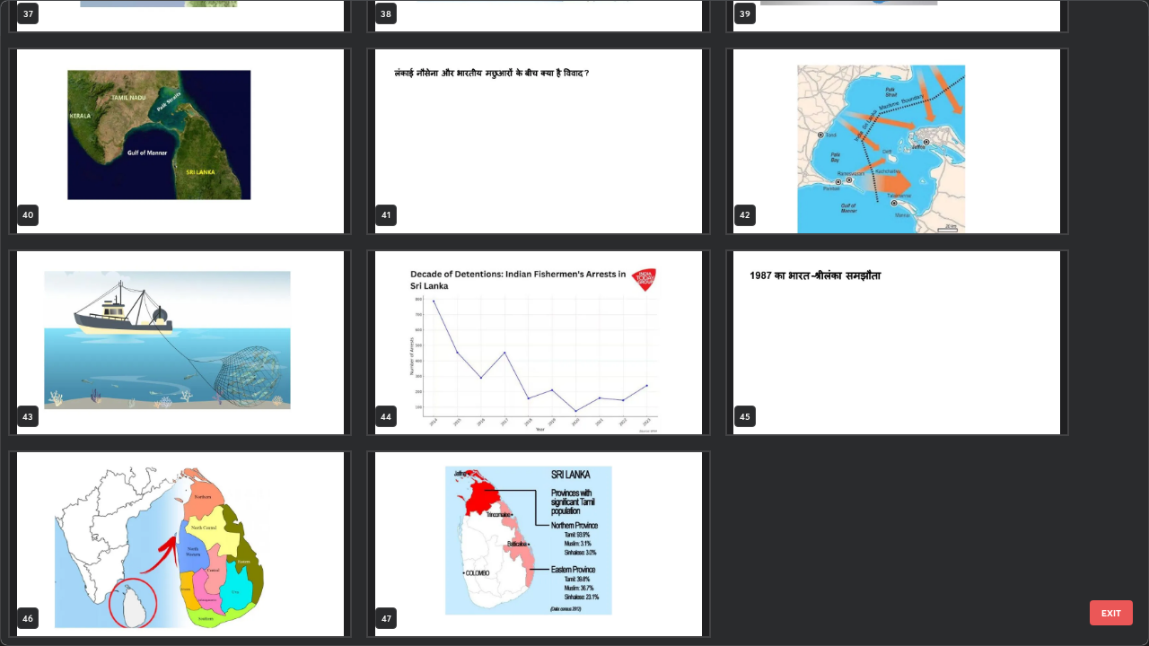
click at [817, 334] on img "grid" at bounding box center [897, 343] width 340 height 184
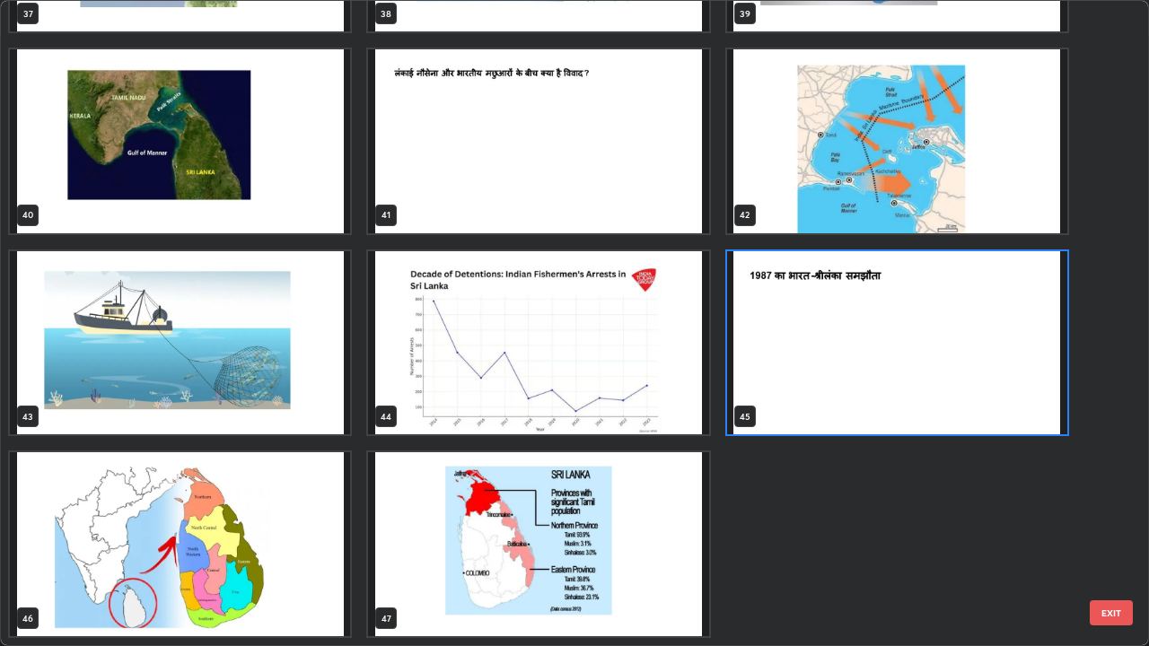
click at [822, 330] on img "grid" at bounding box center [897, 343] width 340 height 184
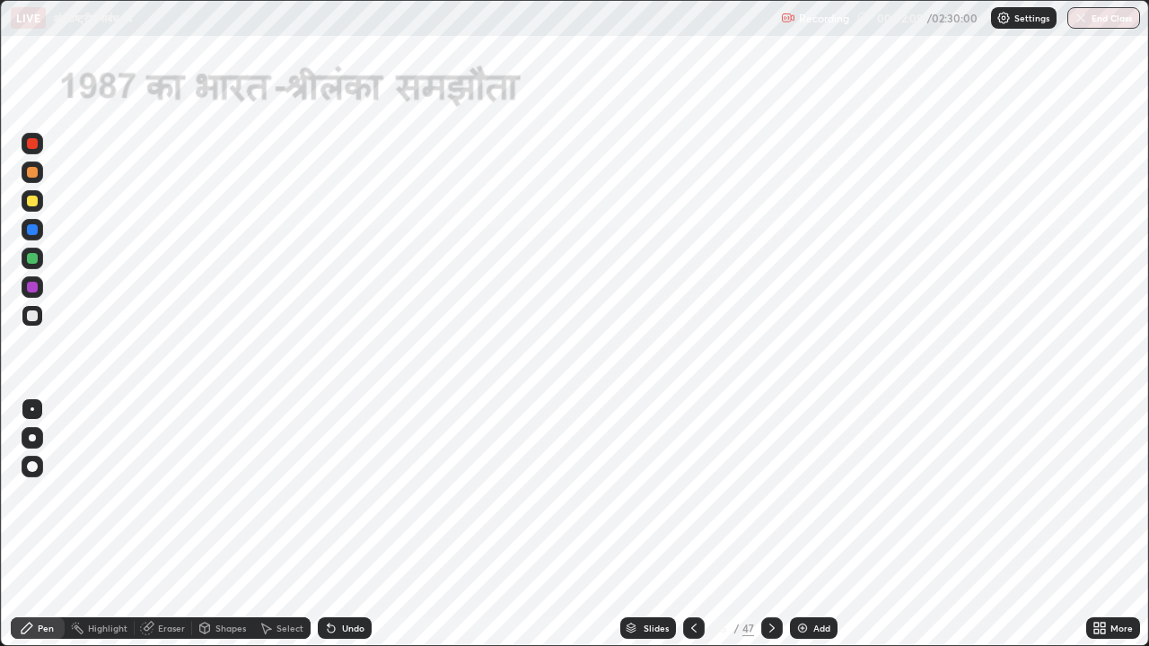
click at [772, 501] on icon at bounding box center [772, 628] width 5 height 9
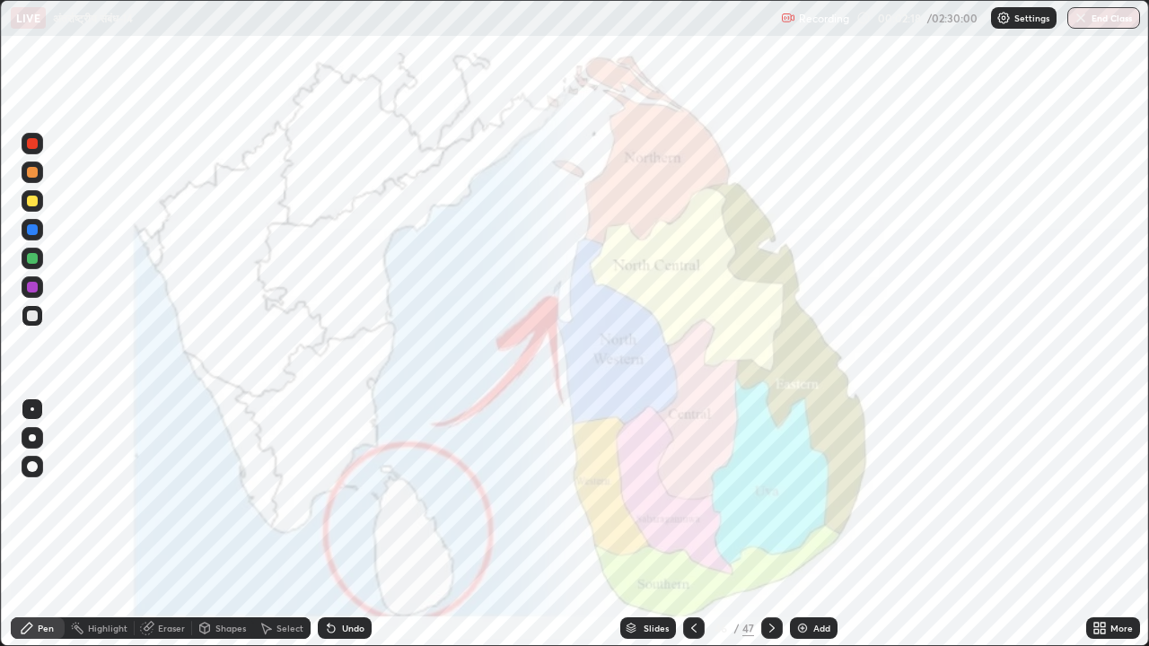
click at [33, 146] on div at bounding box center [32, 143] width 11 height 11
